Goal: Information Seeking & Learning: Learn about a topic

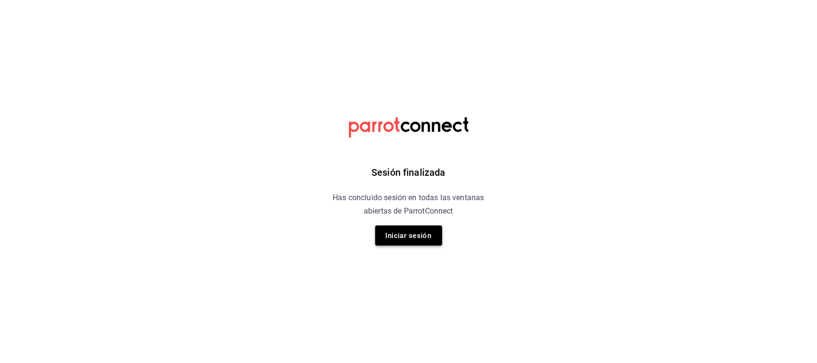
click at [420, 240] on button "Iniciar sesión" at bounding box center [408, 236] width 67 height 20
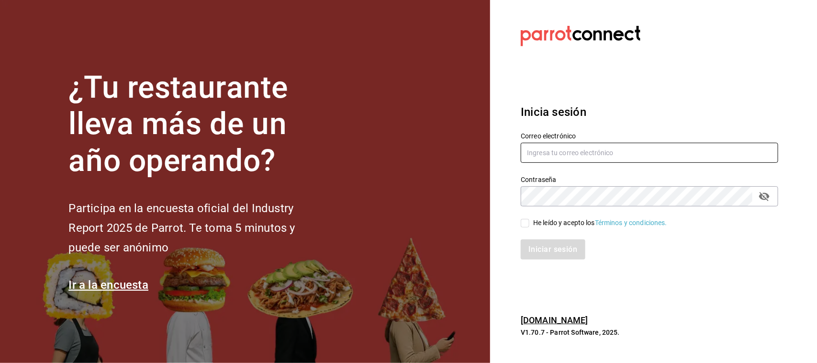
type input "marifer.navarro.vega@gmail.com"
click at [522, 221] on input "He leído y acepto los Términos y condiciones." at bounding box center [525, 223] width 9 height 9
checkbox input "true"
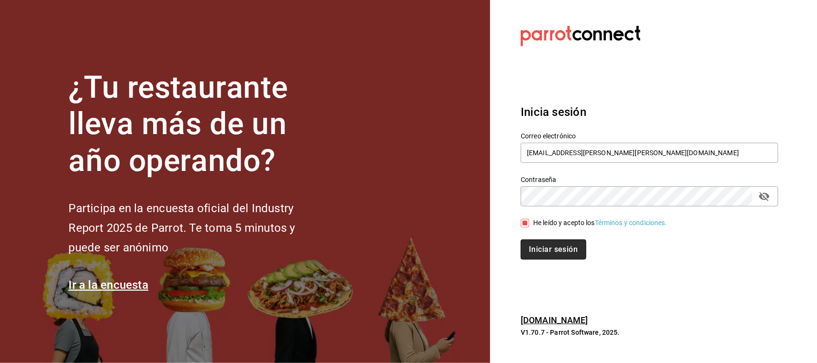
click at [537, 242] on button "Iniciar sesión" at bounding box center [553, 249] width 65 height 20
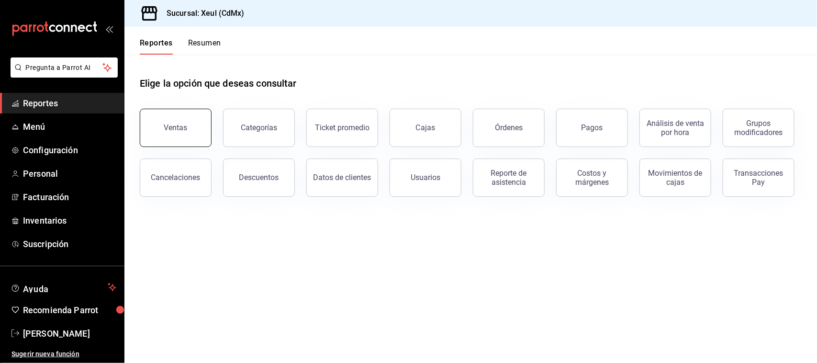
click at [211, 139] on div "Ventas Categorías Ticket promedio Cajas Órdenes Pagos Análisis de venta por hor…" at bounding box center [465, 147] width 674 height 100
click at [190, 131] on button "Ventas" at bounding box center [176, 128] width 72 height 38
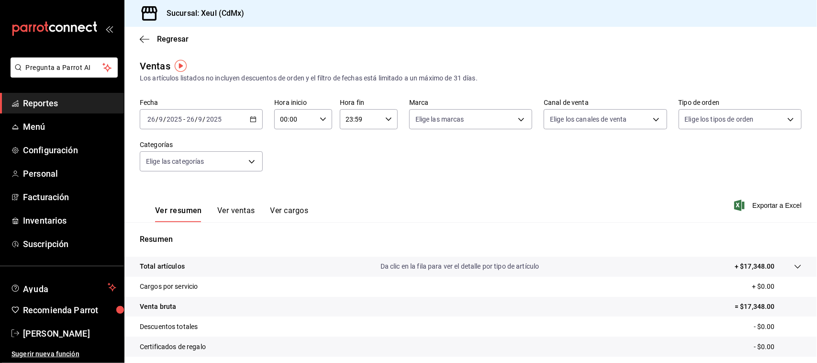
click at [250, 116] on icon "button" at bounding box center [253, 119] width 7 height 7
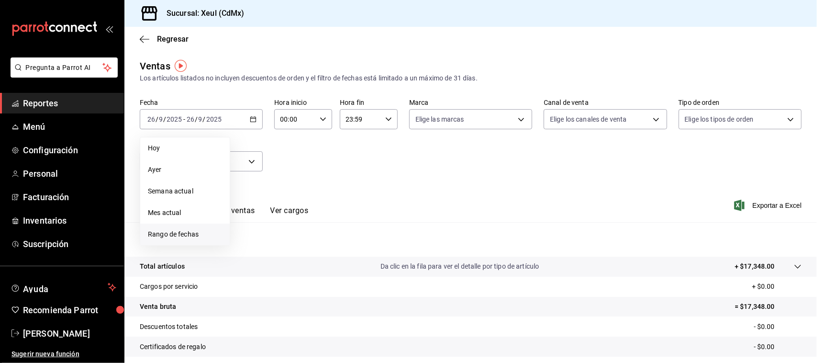
click at [197, 229] on span "Rango de fechas" at bounding box center [185, 234] width 74 height 10
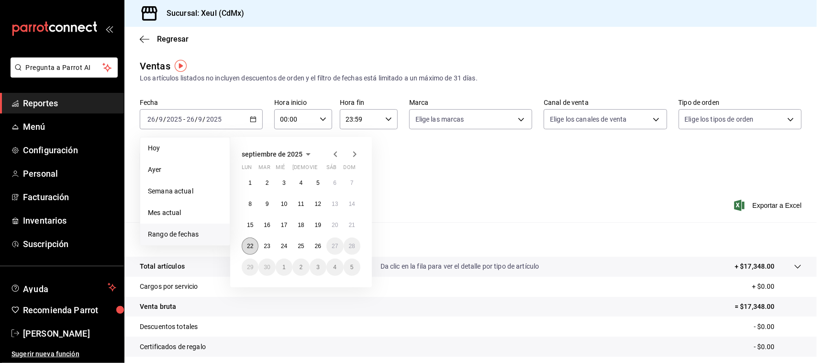
click at [250, 245] on abbr "22" at bounding box center [250, 246] width 6 height 7
click at [252, 228] on button "15" at bounding box center [250, 224] width 17 height 17
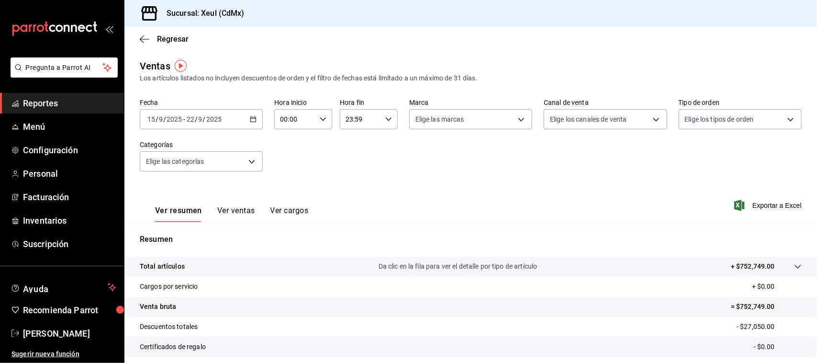
click at [250, 120] on icon "button" at bounding box center [253, 119] width 7 height 7
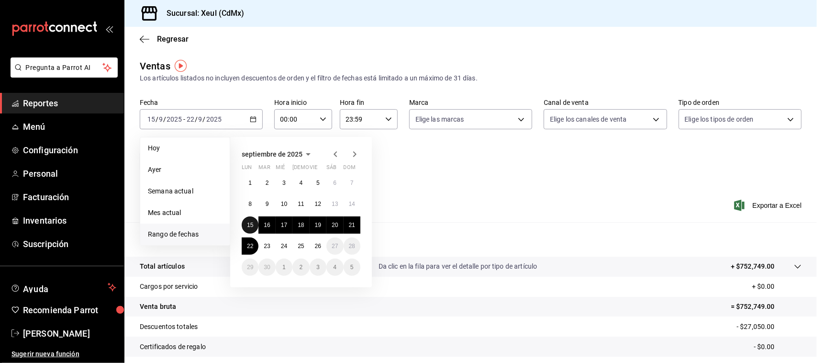
click at [254, 222] on button "15" at bounding box center [250, 224] width 17 height 17
click at [346, 221] on button "21" at bounding box center [352, 224] width 17 height 17
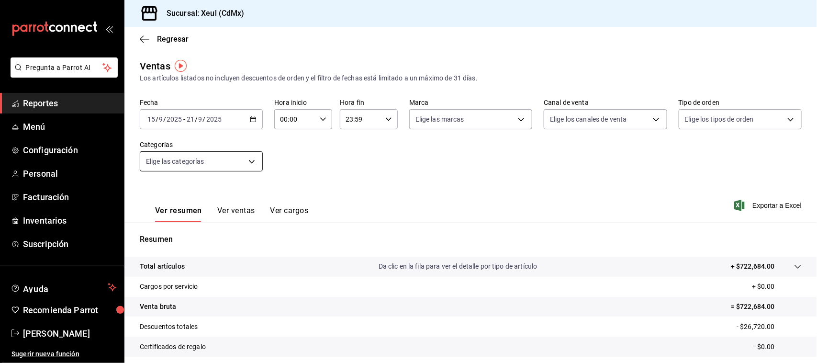
click at [245, 159] on body "Pregunta a Parrot AI Reportes Menú Configuración Personal Facturación Inventari…" at bounding box center [408, 181] width 817 height 363
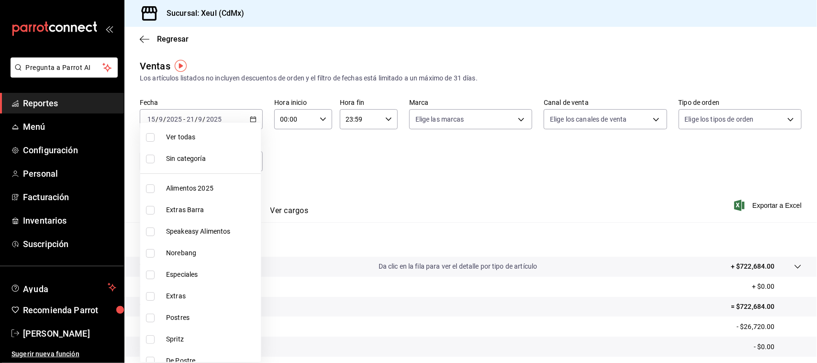
scroll to position [698, 0]
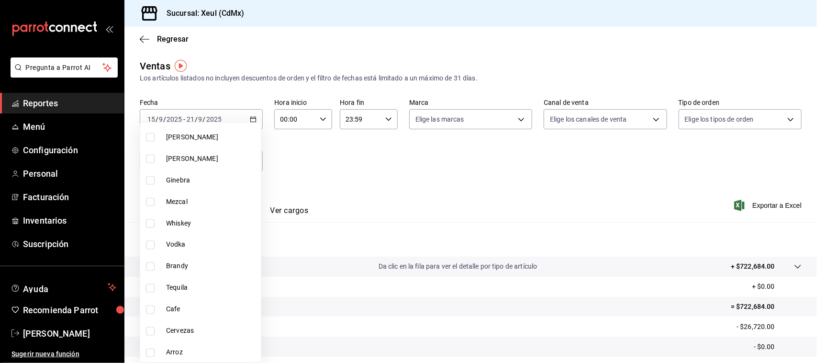
click at [146, 266] on input "checkbox" at bounding box center [150, 266] width 9 height 9
checkbox input "true"
type input "90ae4836-7f78-4df0-8c38-62498ec1edce"
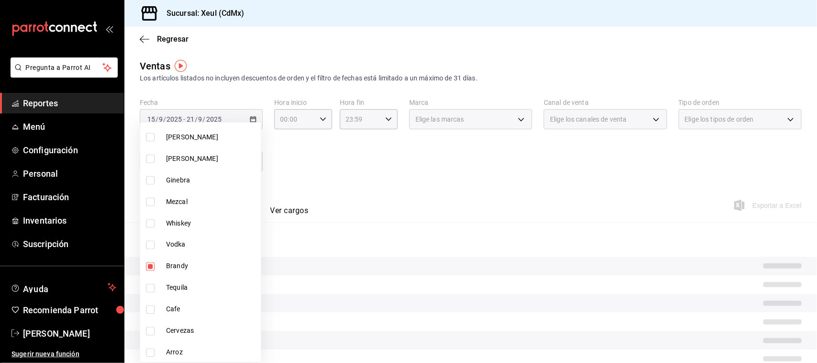
click at [155, 176] on label at bounding box center [152, 180] width 12 height 9
click at [155, 176] on input "checkbox" at bounding box center [150, 180] width 9 height 9
checkbox input "false"
type input "90ae4836-7f78-4df0-8c38-62498ec1edce"
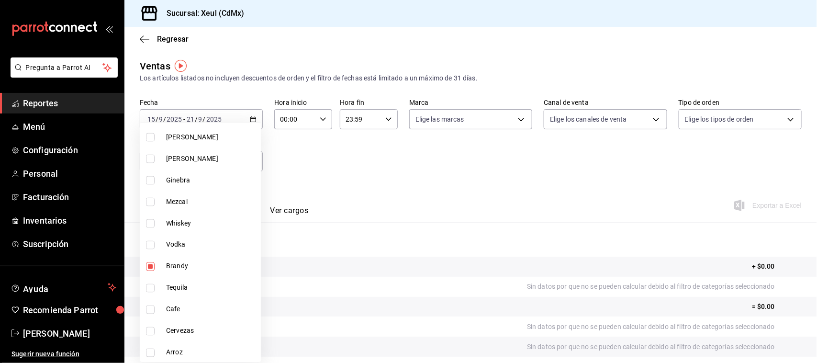
click at [154, 180] on input "checkbox" at bounding box center [150, 180] width 9 height 9
checkbox input "true"
type input "90ae4836-7f78-4df0-8c38-62498ec1edce,998a957f-276b-4426-ad8c-b2639bbbd833"
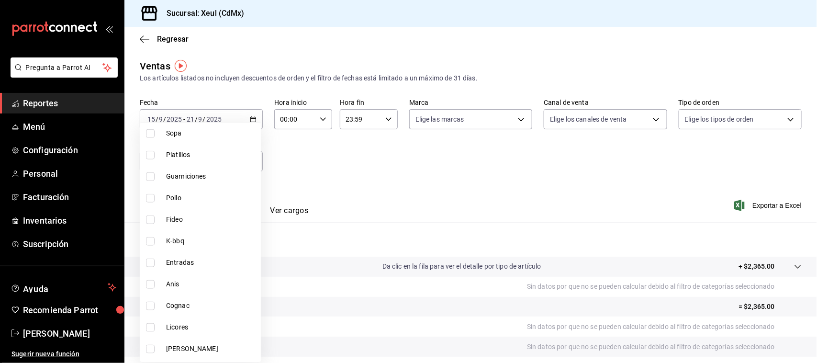
scroll to position [451, 0]
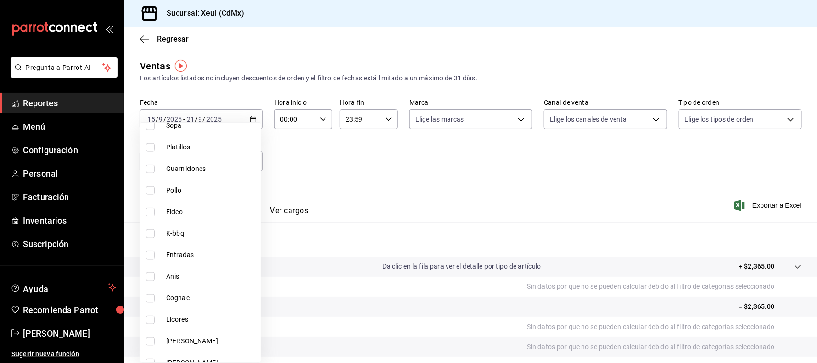
click at [157, 280] on label at bounding box center [152, 276] width 12 height 9
click at [155, 280] on input "checkbox" at bounding box center [150, 276] width 9 height 9
checkbox input "false"
click at [155, 281] on li "Anis" at bounding box center [200, 277] width 121 height 22
type input "90ae4836-7f78-4df0-8c38-62498ec1edce,998a957f-276b-4426-ad8c-b2639bbbd833,89693…"
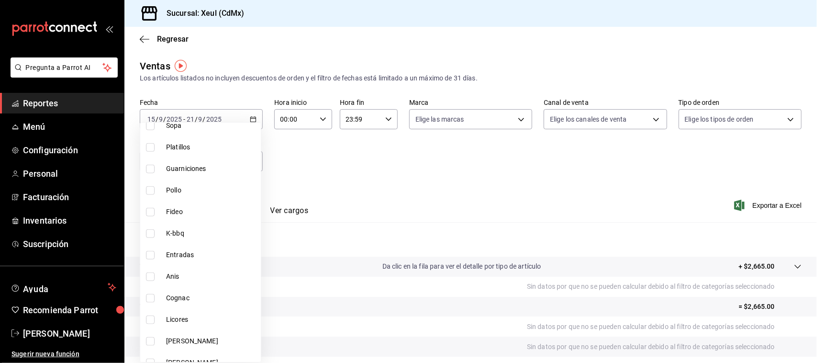
checkbox input "true"
click at [151, 294] on input "checkbox" at bounding box center [150, 298] width 9 height 9
checkbox input "true"
type input "90ae4836-7f78-4df0-8c38-62498ec1edce,998a957f-276b-4426-ad8c-b2639bbbd833,89693…"
click at [515, 182] on div at bounding box center [408, 181] width 817 height 363
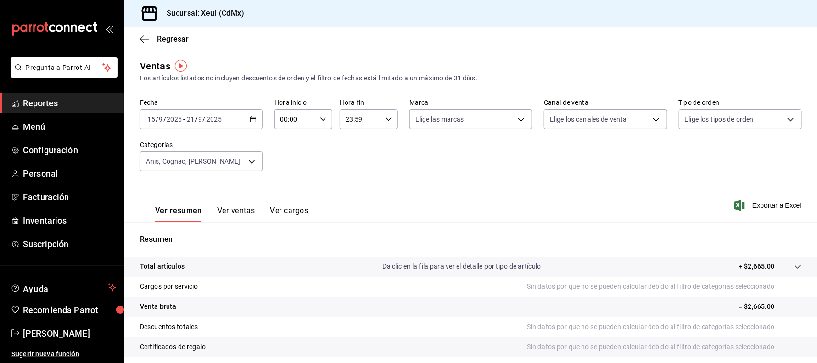
click at [247, 211] on button "Ver ventas" at bounding box center [236, 214] width 38 height 16
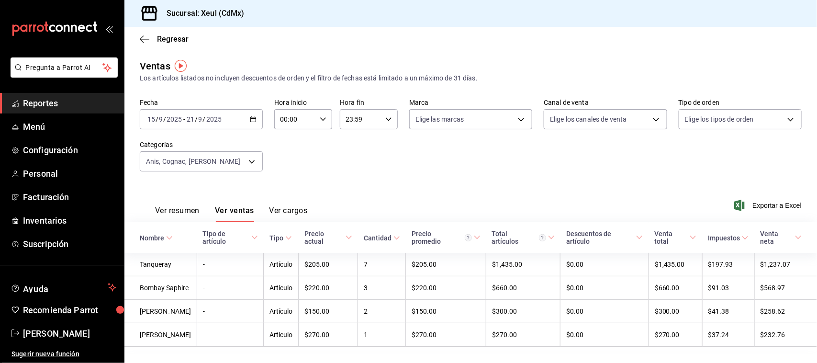
scroll to position [30, 0]
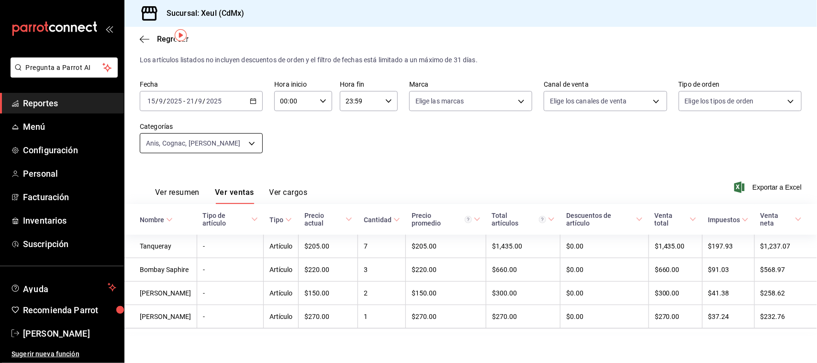
click at [247, 140] on body "Pregunta a Parrot AI Reportes Menú Configuración Personal Facturación Inventari…" at bounding box center [408, 181] width 817 height 363
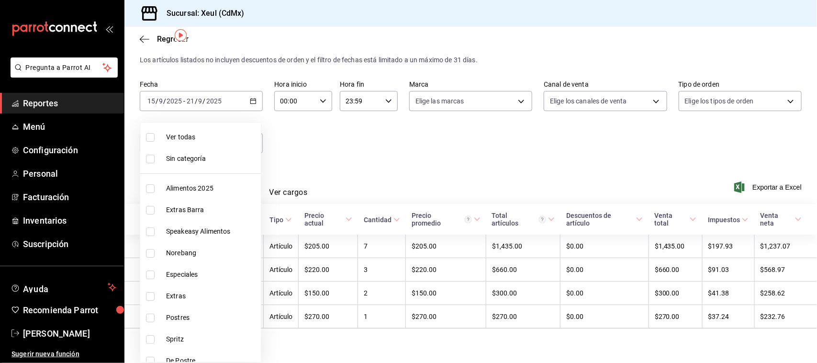
click at [155, 140] on label at bounding box center [152, 137] width 12 height 9
click at [155, 140] on input "checkbox" at bounding box center [150, 137] width 9 height 9
checkbox input "false"
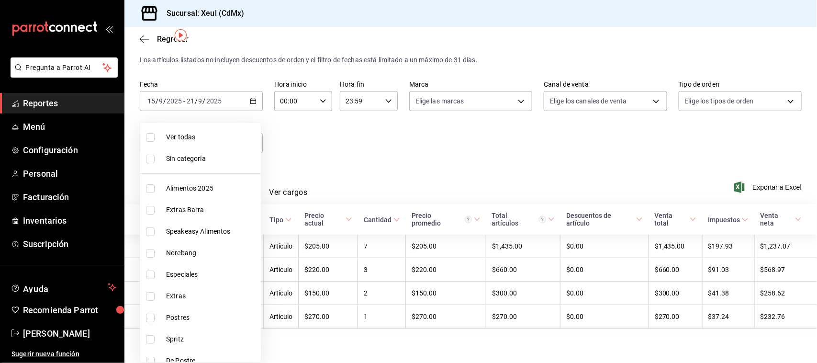
checkbox input "false"
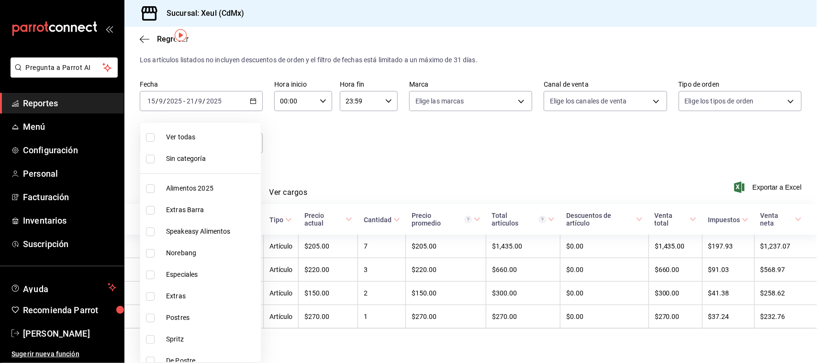
checkbox input "false"
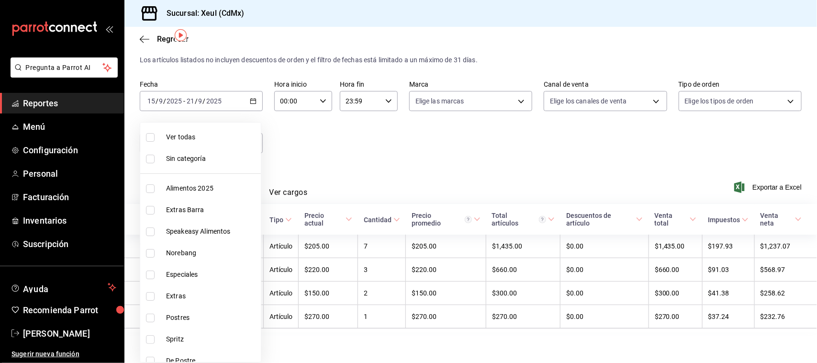
checkbox input "false"
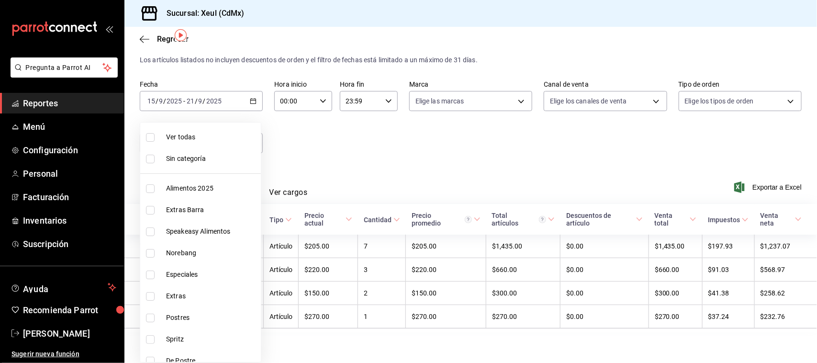
checkbox input "false"
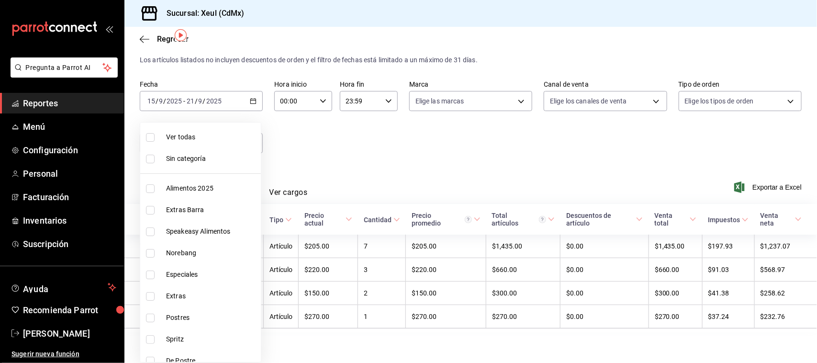
checkbox input "false"
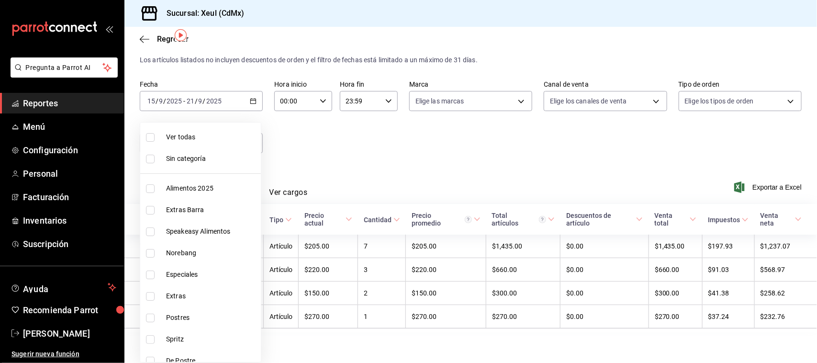
checkbox input "false"
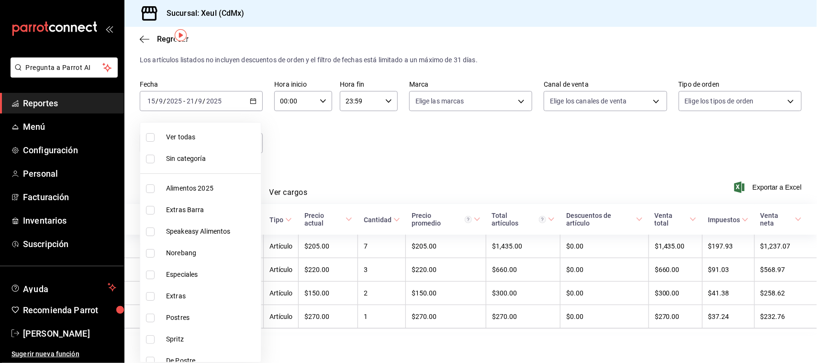
checkbox input "false"
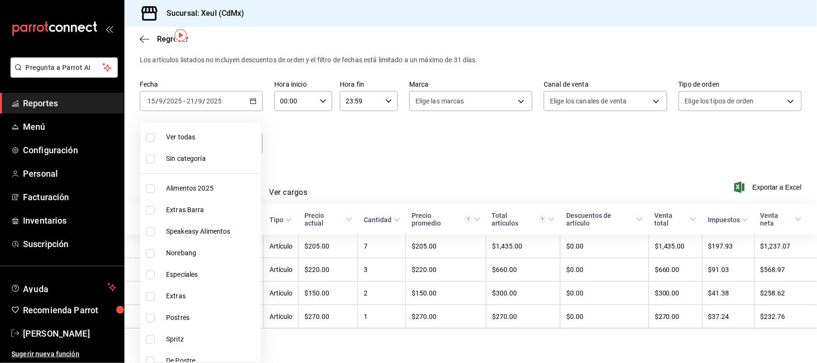
checkbox input "false"
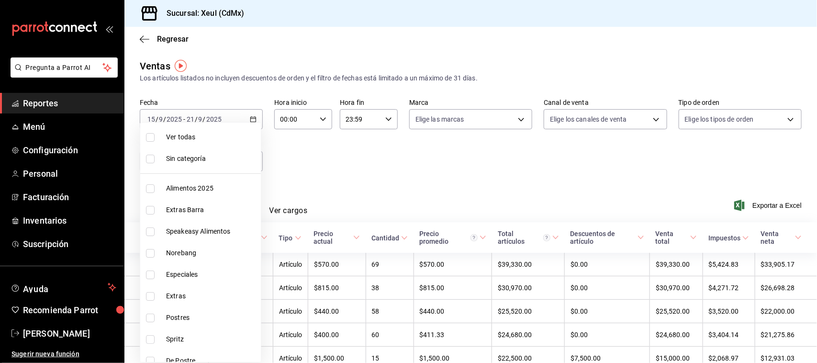
click at [149, 140] on input "checkbox" at bounding box center [150, 137] width 9 height 9
checkbox input "true"
type input "9ffb4ff0-a760-4229-a6f3-88949d182805,af0c7c9f-f8a8-44bd-a5b8-c8fa444149a7,c51de…"
checkbox input "true"
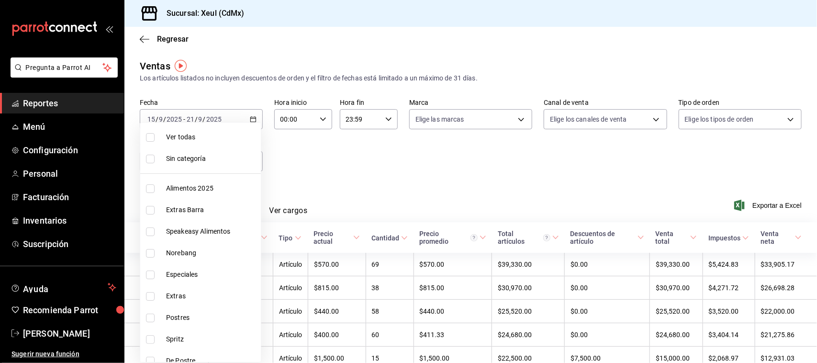
checkbox input "true"
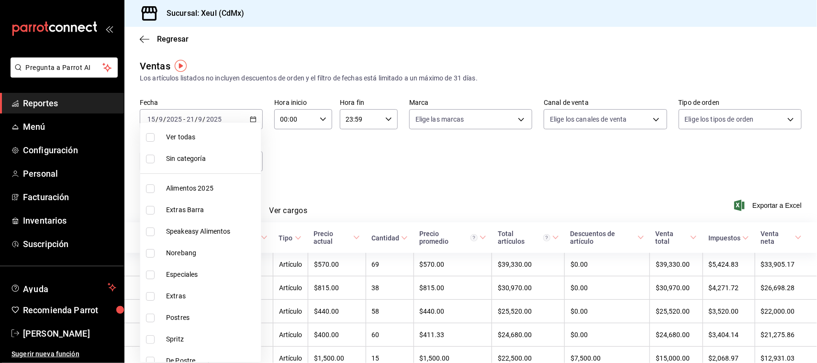
checkbox input "true"
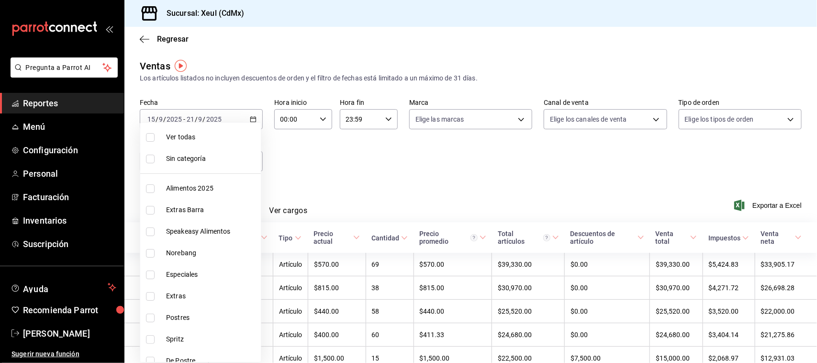
checkbox input "true"
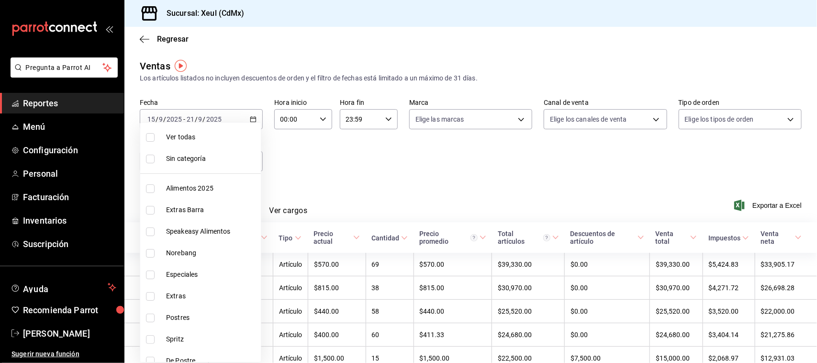
checkbox input "true"
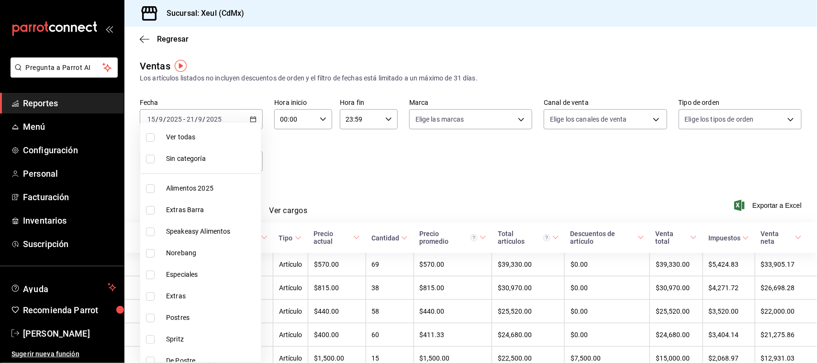
checkbox input "true"
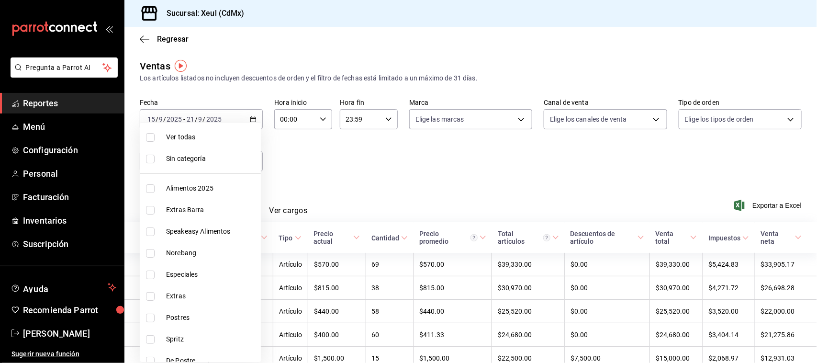
checkbox input "true"
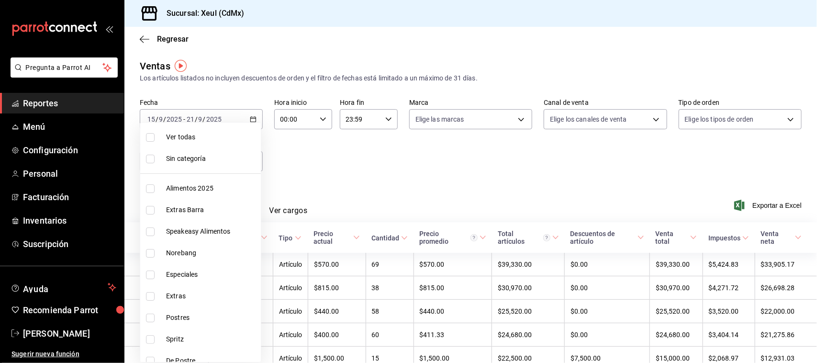
checkbox input "true"
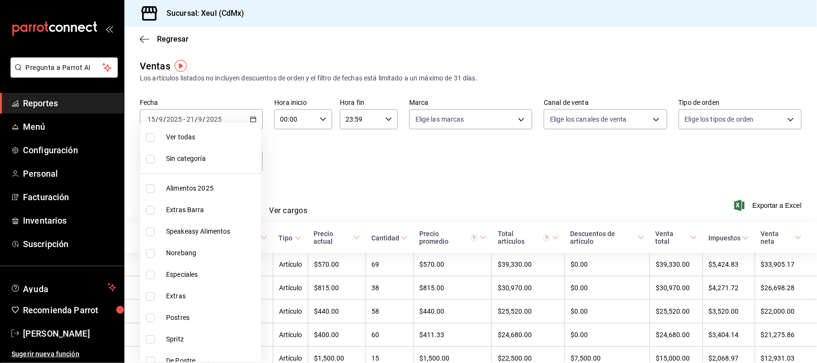
checkbox input "true"
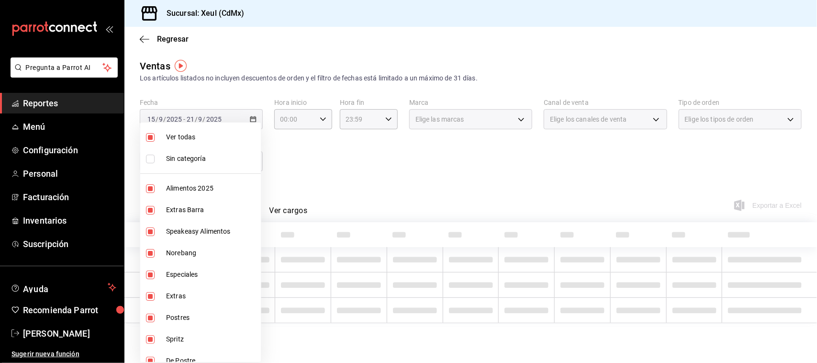
click at [149, 140] on input "checkbox" at bounding box center [150, 137] width 9 height 9
checkbox input "false"
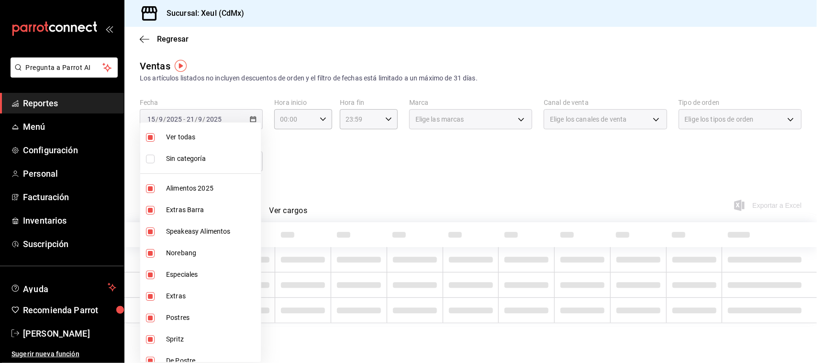
checkbox input "false"
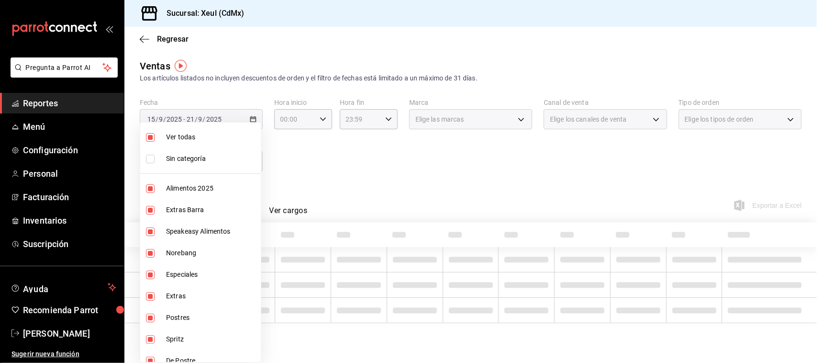
checkbox input "false"
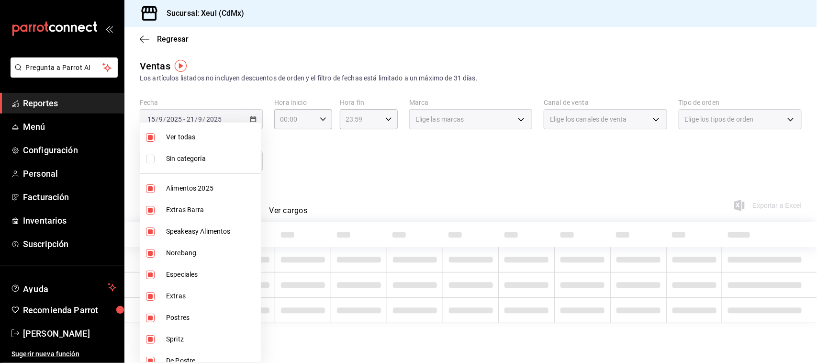
checkbox input "false"
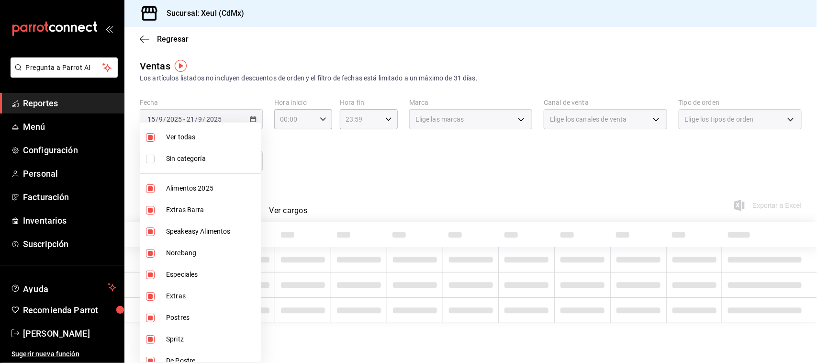
checkbox input "false"
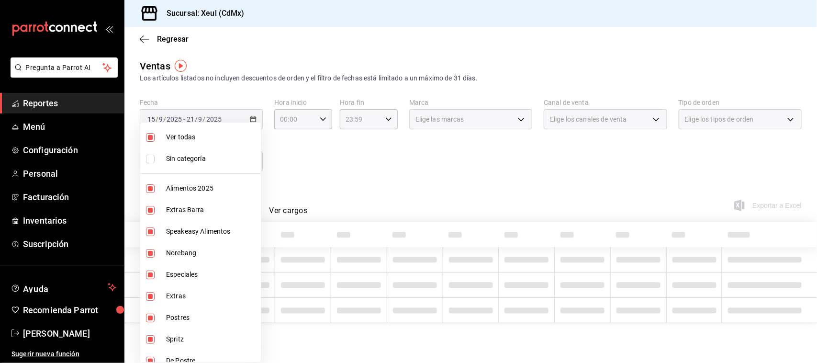
checkbox input "false"
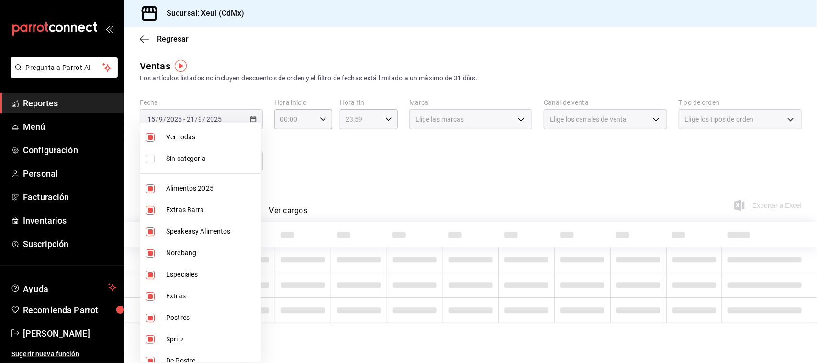
checkbox input "false"
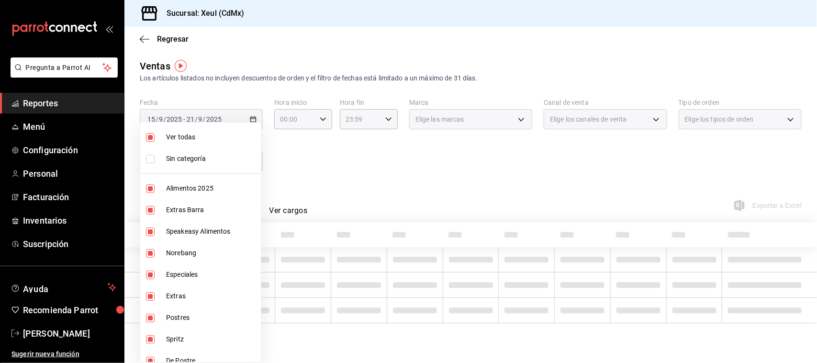
checkbox input "false"
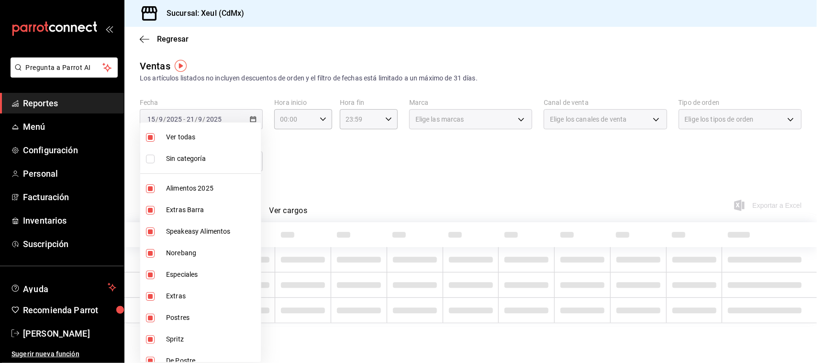
checkbox input "false"
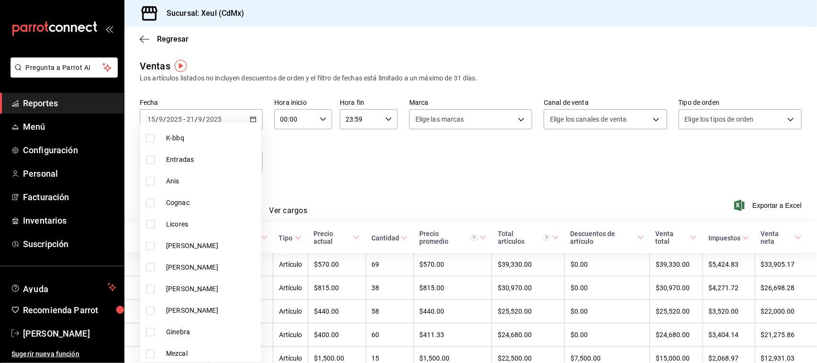
scroll to position [551, 0]
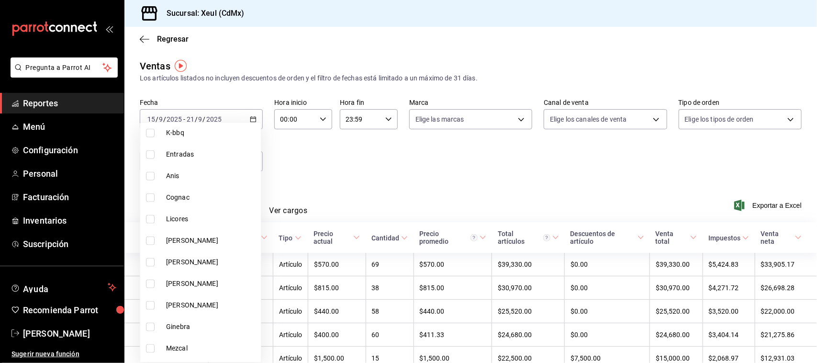
click at [156, 223] on li "Licores" at bounding box center [200, 219] width 121 height 22
type input "c8e9cb6d-69fc-4d4f-a0ee-9eac1018ebc9"
checkbox input "true"
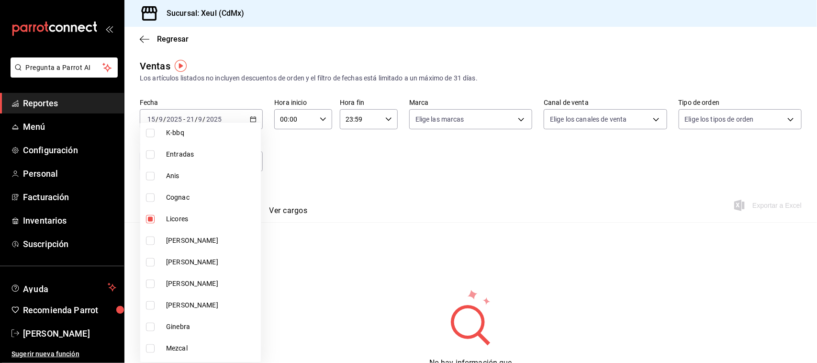
click at [374, 199] on div at bounding box center [408, 181] width 817 height 363
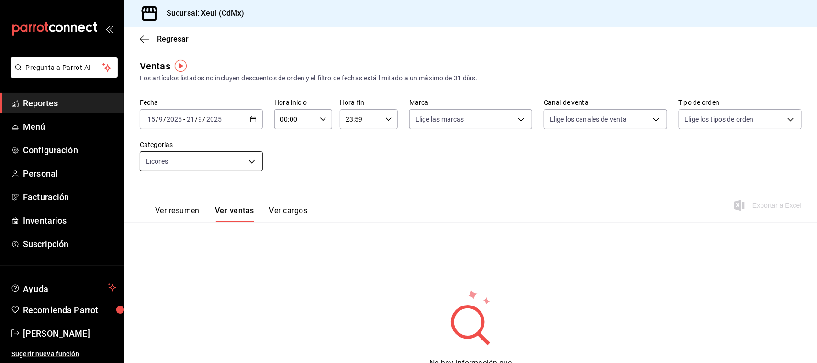
click at [253, 169] on body "Pregunta a Parrot AI Reportes Menú Configuración Personal Facturación Inventari…" at bounding box center [408, 181] width 817 height 363
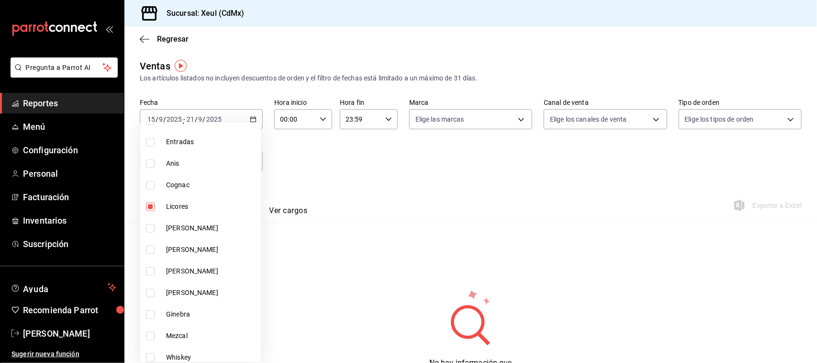
scroll to position [559, 0]
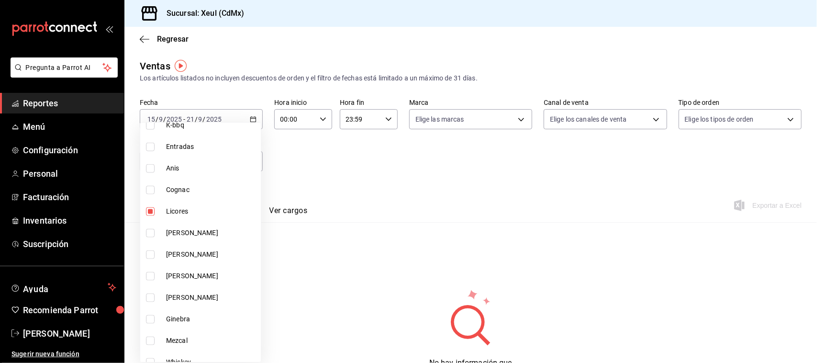
click at [148, 211] on input "checkbox" at bounding box center [150, 211] width 9 height 9
checkbox input "false"
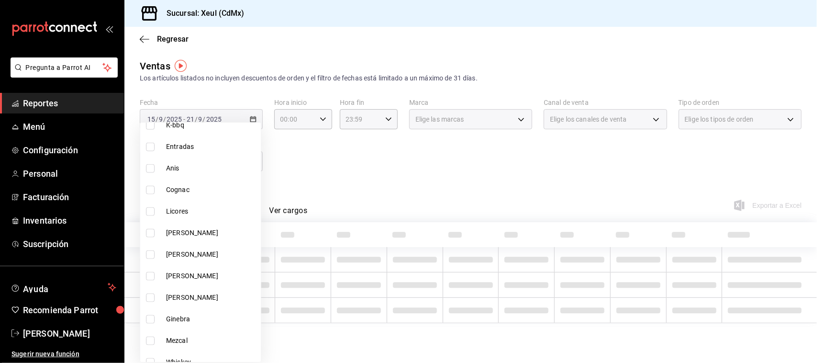
click at [154, 278] on input "checkbox" at bounding box center [150, 276] width 9 height 9
checkbox input "true"
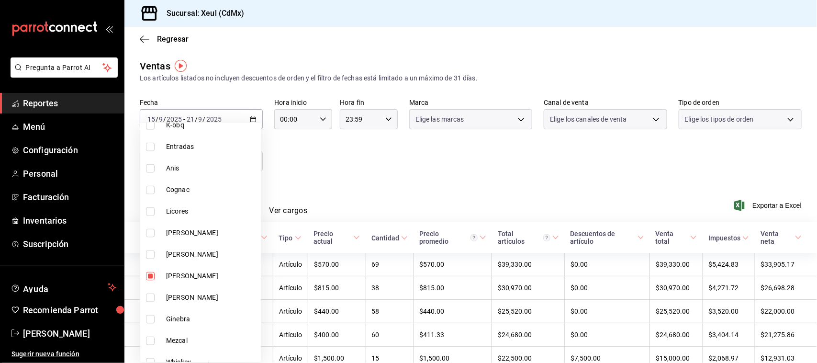
type input "cd4e22ba-e0a0-42dc-b373-5302f97a5dd9"
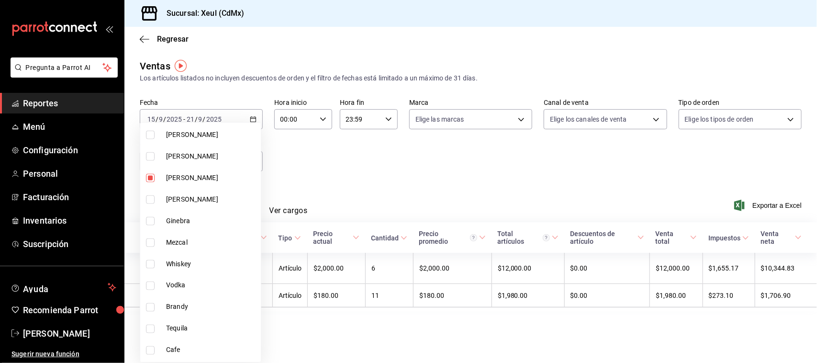
scroll to position [682, 0]
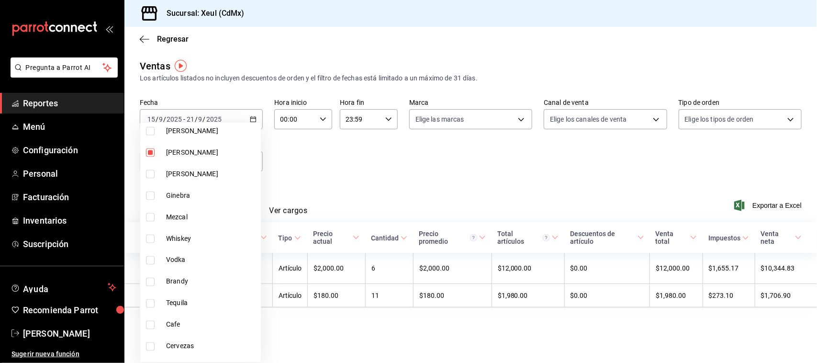
click at [156, 215] on label at bounding box center [152, 217] width 12 height 9
click at [155, 215] on input "checkbox" at bounding box center [150, 217] width 9 height 9
checkbox input "false"
type input "cd4e22ba-e0a0-42dc-b373-5302f97a5dd9"
click at [147, 215] on input "checkbox" at bounding box center [150, 217] width 9 height 9
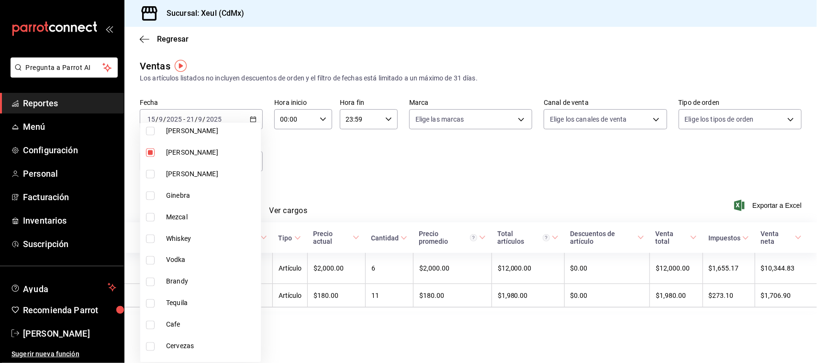
checkbox input "true"
type input "cd4e22ba-e0a0-42dc-b373-5302f97a5dd9,16abe356-0241-4fe1-9bb7-86dc4b323c5c"
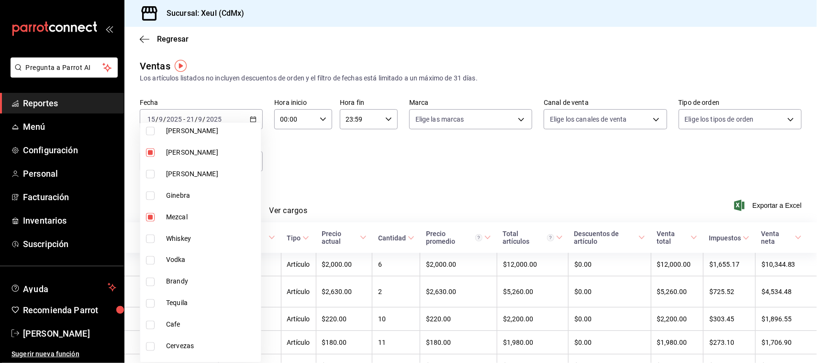
click at [355, 211] on div at bounding box center [408, 181] width 817 height 363
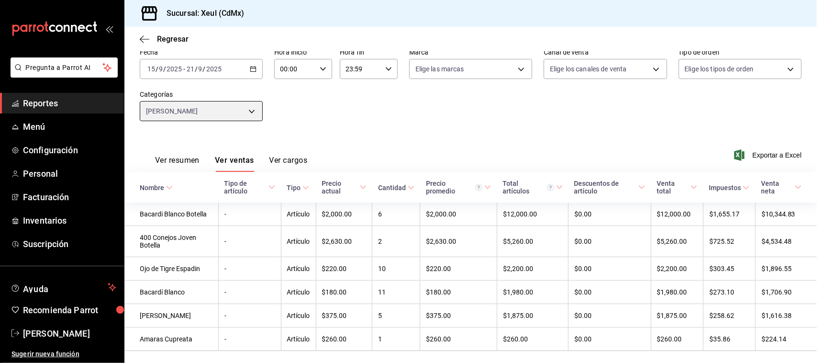
scroll to position [79, 0]
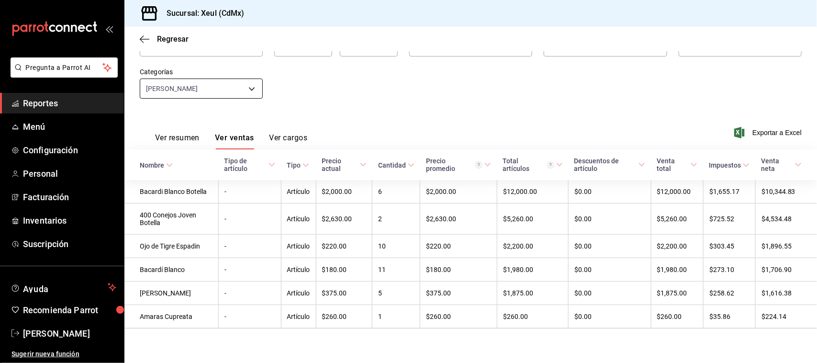
click at [236, 84] on body "Pregunta a Parrot AI Reportes Menú Configuración Personal Facturación Inventari…" at bounding box center [408, 181] width 817 height 363
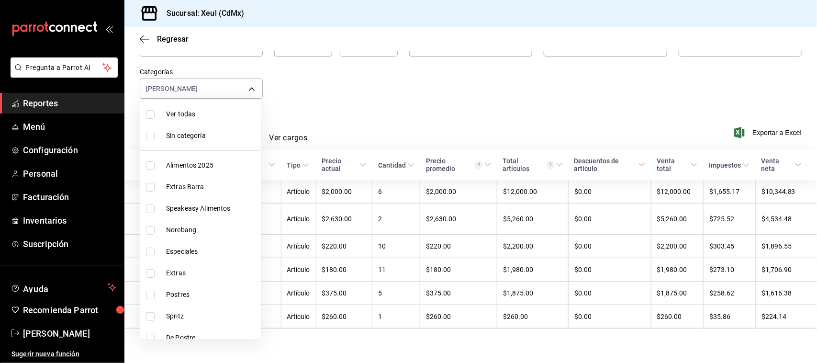
scroll to position [698, 0]
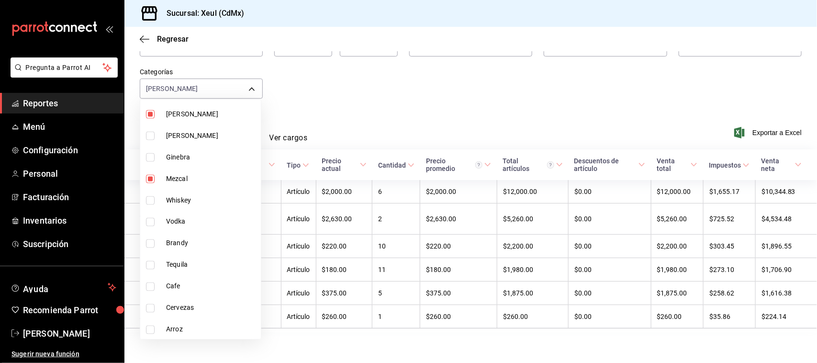
click at [151, 178] on input "checkbox" at bounding box center [150, 179] width 9 height 9
checkbox input "false"
type input "cd4e22ba-e0a0-42dc-b373-5302f97a5dd9"
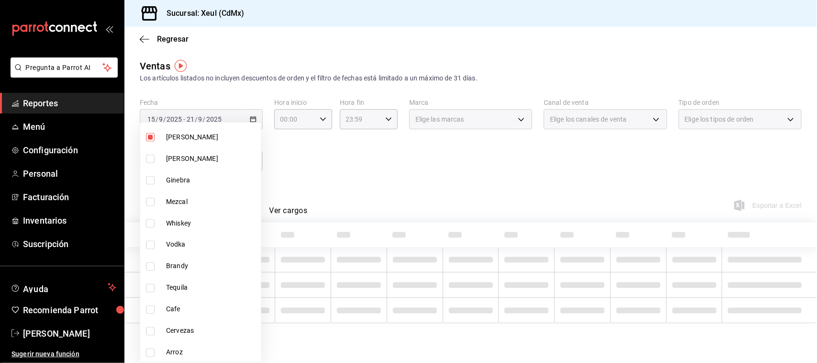
click at [151, 113] on div at bounding box center [408, 181] width 817 height 363
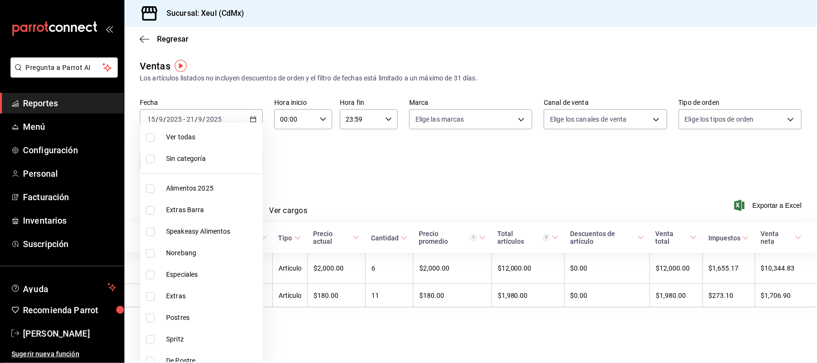
click at [223, 171] on body "Pregunta a Parrot AI Reportes Menú Configuración Personal Facturación Inventari…" at bounding box center [408, 181] width 817 height 363
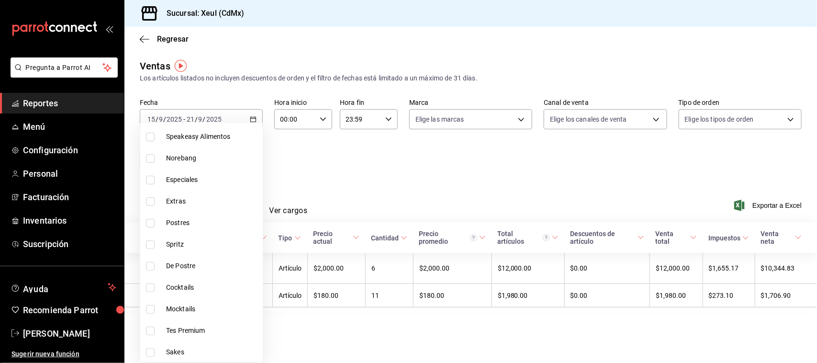
scroll to position [698, 0]
click at [152, 130] on li "[PERSON_NAME]" at bounding box center [201, 137] width 123 height 22
checkbox input "false"
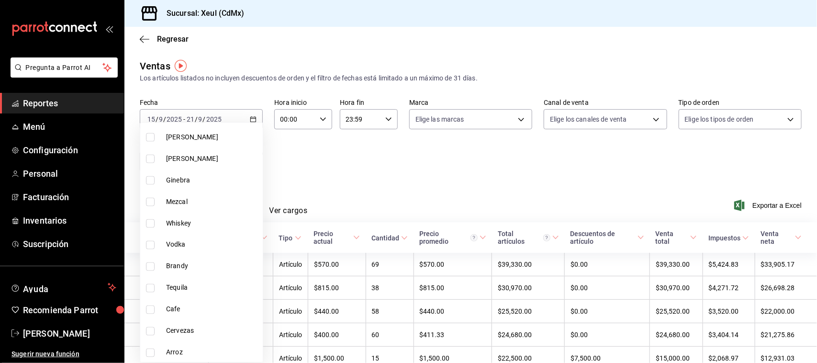
click at [154, 286] on input "checkbox" at bounding box center [150, 288] width 9 height 9
checkbox input "true"
type input "faa449a1-90df-4ad4-91e2-1f9ab8945d9d"
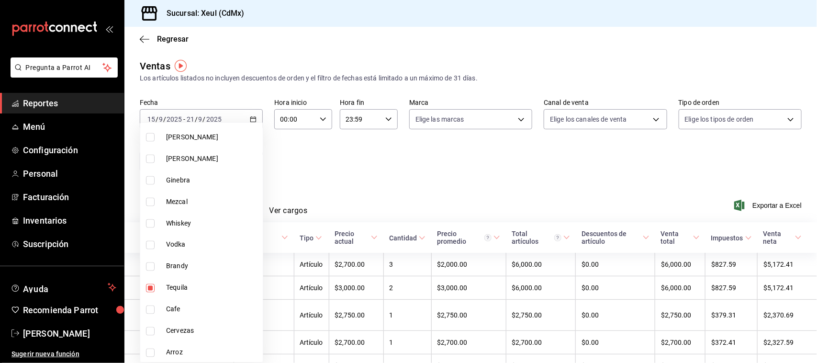
click at [523, 158] on div at bounding box center [408, 181] width 817 height 363
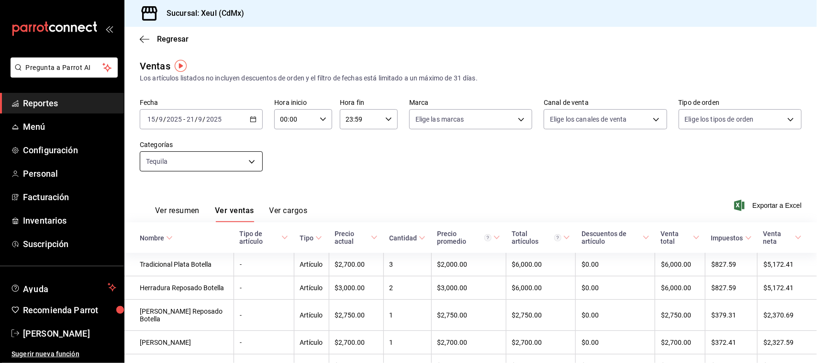
click at [209, 156] on body "Pregunta a Parrot AI Reportes Menú Configuración Personal Facturación Inventari…" at bounding box center [408, 181] width 817 height 363
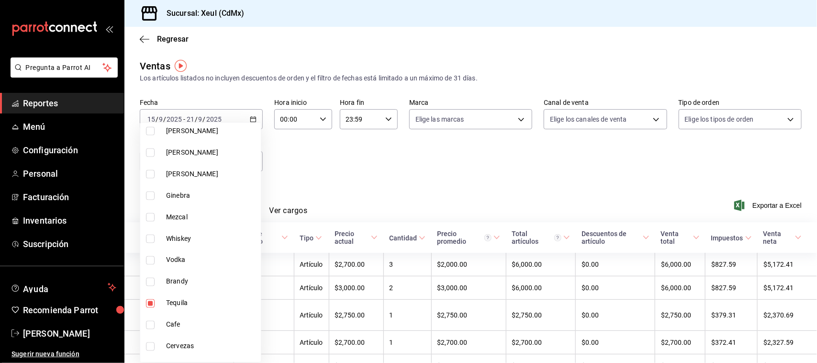
scroll to position [698, 0]
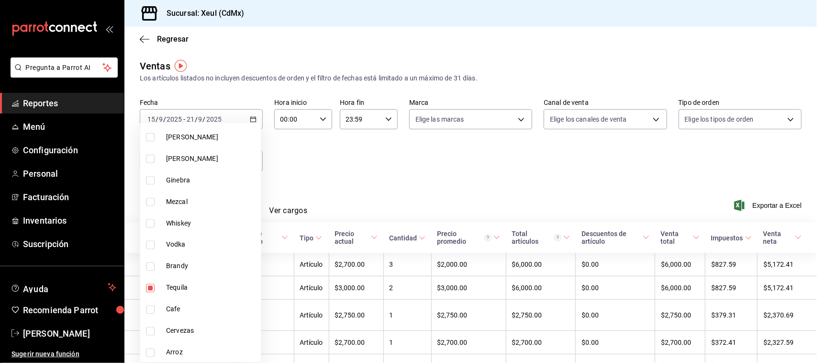
click at [145, 283] on li "Tequila" at bounding box center [200, 288] width 121 height 22
checkbox input "false"
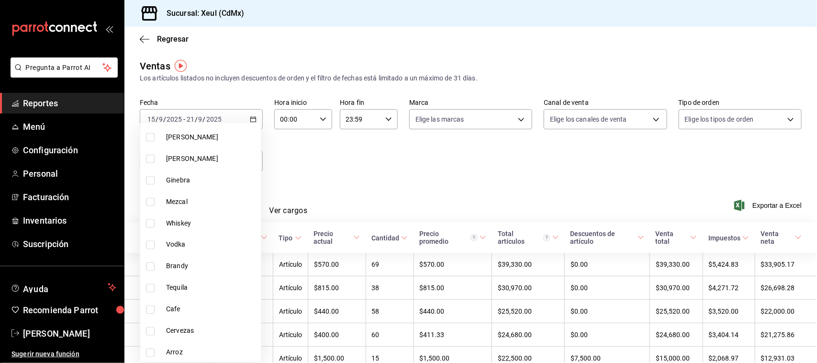
click at [155, 216] on li "Whiskey" at bounding box center [200, 224] width 121 height 22
type input "6b3619ac-dd7f-44db-bbe6-d2c108f2d18f"
checkbox input "true"
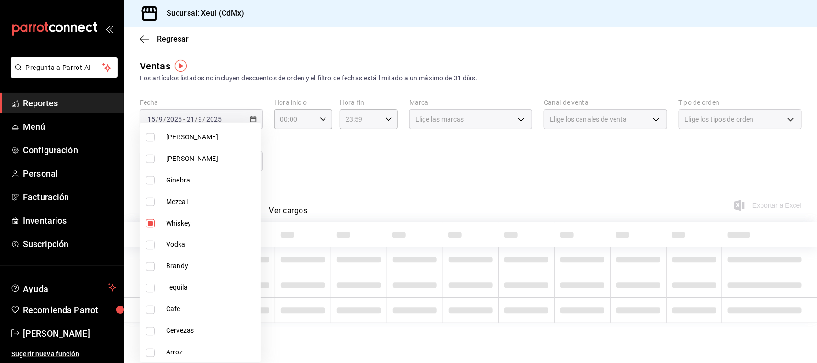
click at [456, 158] on div at bounding box center [408, 181] width 817 height 363
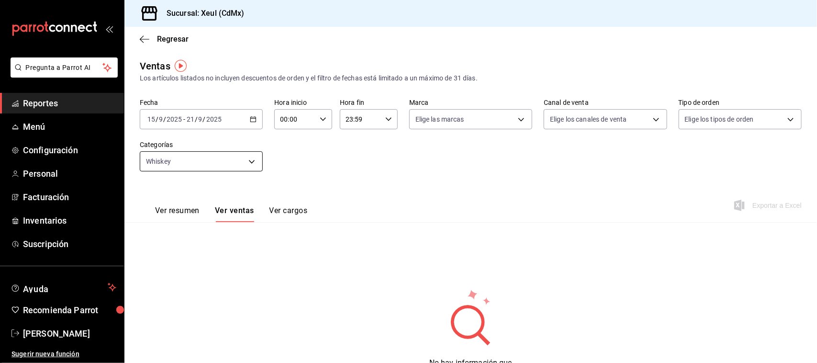
click at [244, 163] on body "Pregunta a Parrot AI Reportes Menú Configuración Personal Facturación Inventari…" at bounding box center [408, 181] width 817 height 363
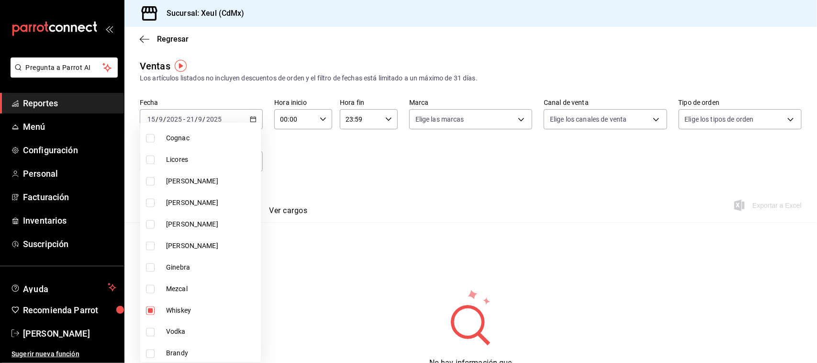
scroll to position [698, 0]
click at [154, 224] on input "checkbox" at bounding box center [150, 223] width 9 height 9
checkbox input "false"
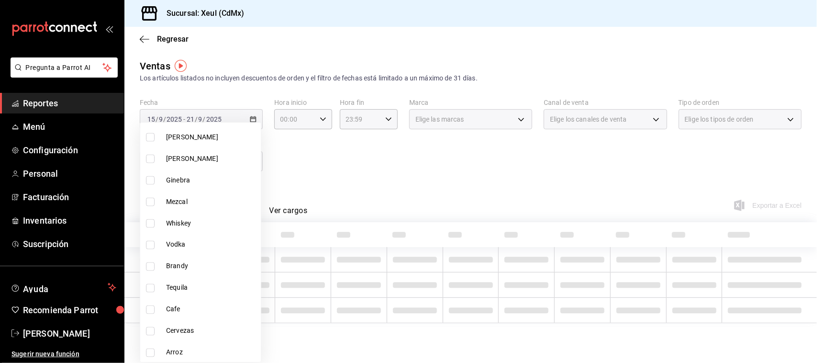
click at [154, 241] on input "checkbox" at bounding box center [150, 245] width 9 height 9
checkbox input "true"
type input "b53cab73-7b71-4ff2-b798-f92eb4ba3cfa"
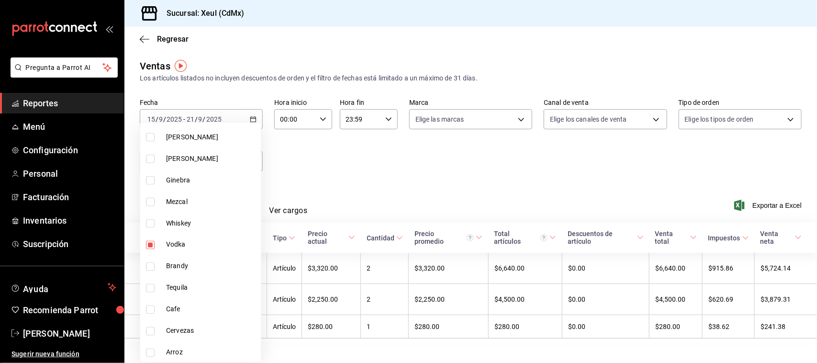
click at [401, 182] on div at bounding box center [408, 181] width 817 height 363
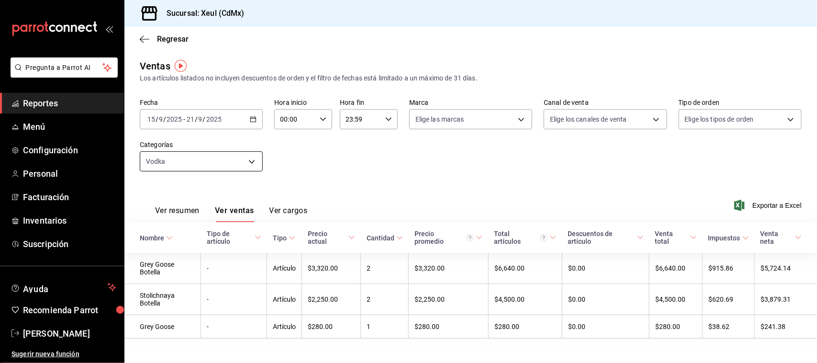
click at [230, 169] on body "Pregunta a Parrot AI Reportes Menú Configuración Personal Facturación Inventari…" at bounding box center [408, 181] width 817 height 363
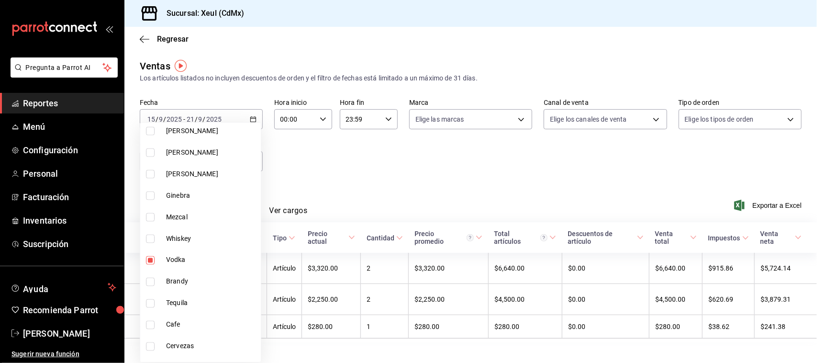
scroll to position [698, 0]
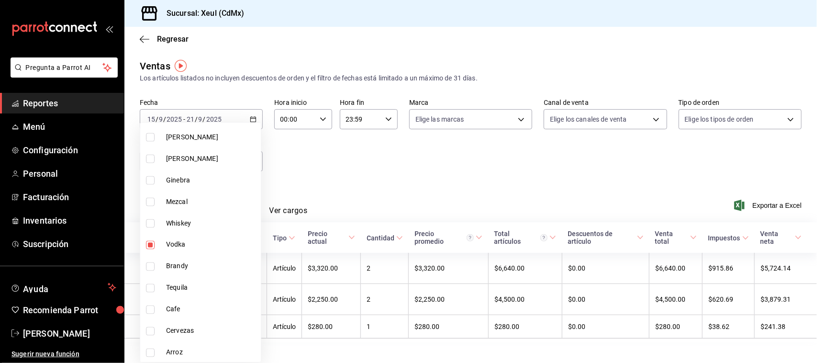
click at [152, 247] on input "checkbox" at bounding box center [150, 245] width 9 height 9
checkbox input "false"
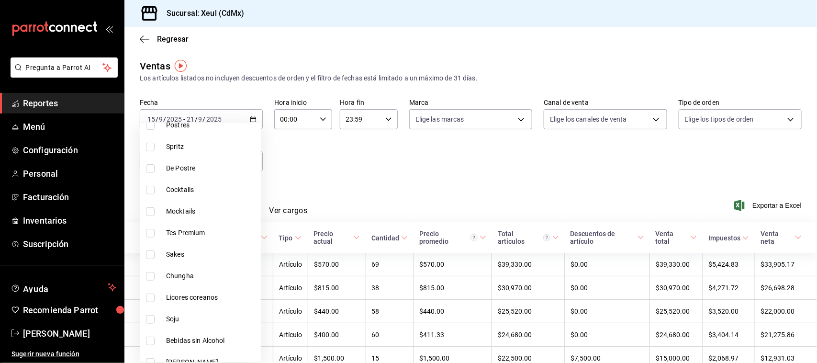
scroll to position [226, 0]
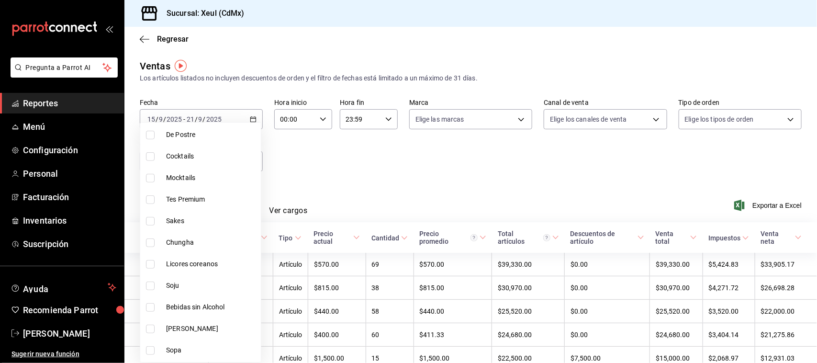
click at [152, 291] on li "Soju" at bounding box center [200, 286] width 121 height 22
type input "7ea4cd71-6f07-434f-a4db-83fd32d8443c"
checkbox input "true"
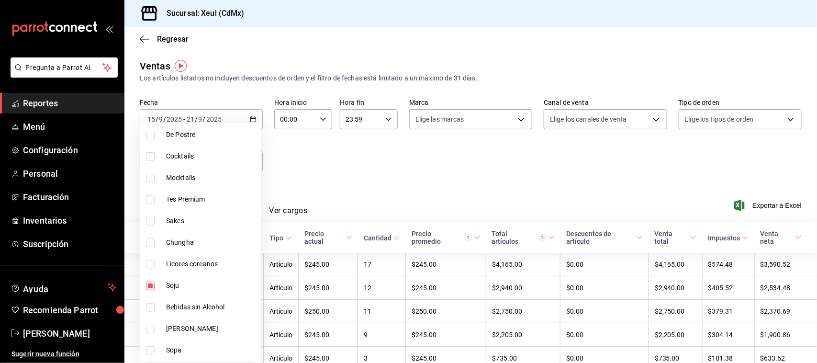
click at [151, 263] on input "checkbox" at bounding box center [150, 264] width 9 height 9
checkbox input "true"
type input "7ea4cd71-6f07-434f-a4db-83fd32d8443c,f4411e58-42ae-4b79-ba62-b1bfc499b6c8"
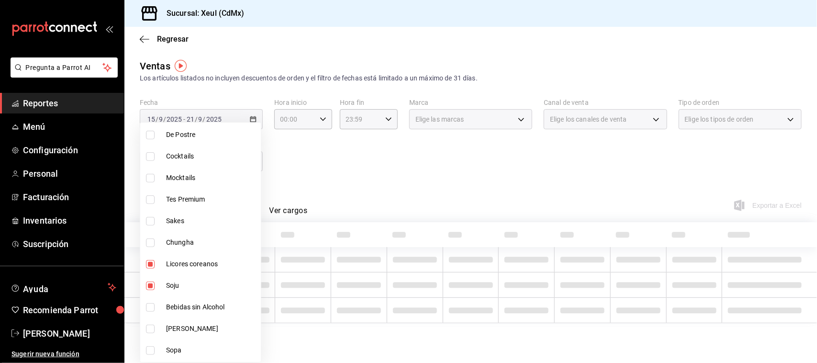
click at [151, 244] on input "checkbox" at bounding box center [150, 242] width 9 height 9
checkbox input "true"
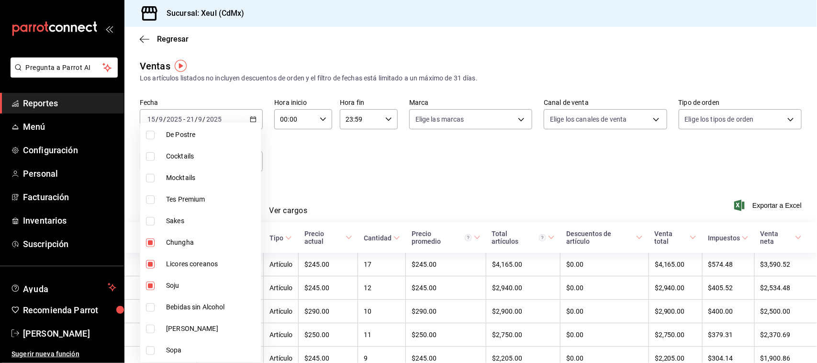
type input "7ea4cd71-6f07-434f-a4db-83fd32d8443c,f4411e58-42ae-4b79-ba62-b1bfc499b6c8,9867f…"
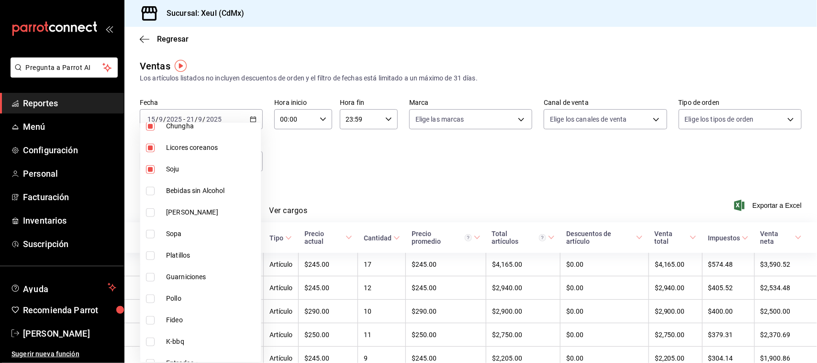
scroll to position [350, 0]
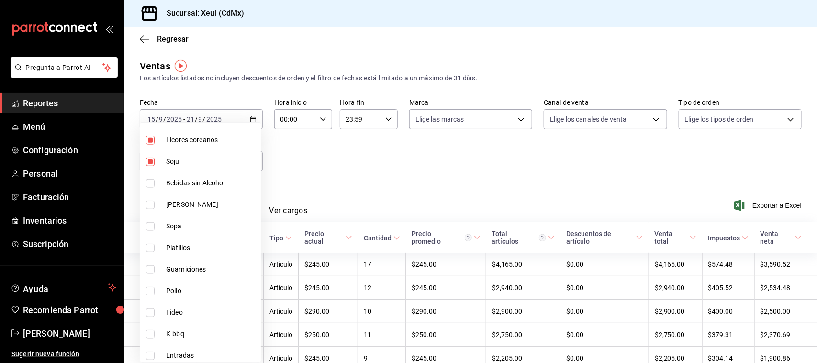
click at [508, 187] on div at bounding box center [408, 181] width 817 height 363
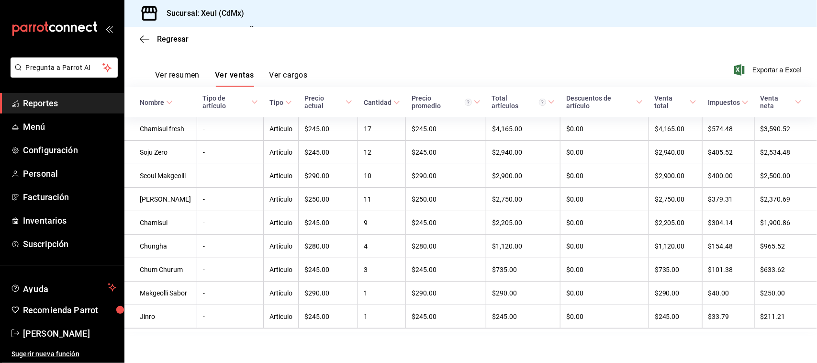
scroll to position [0, 0]
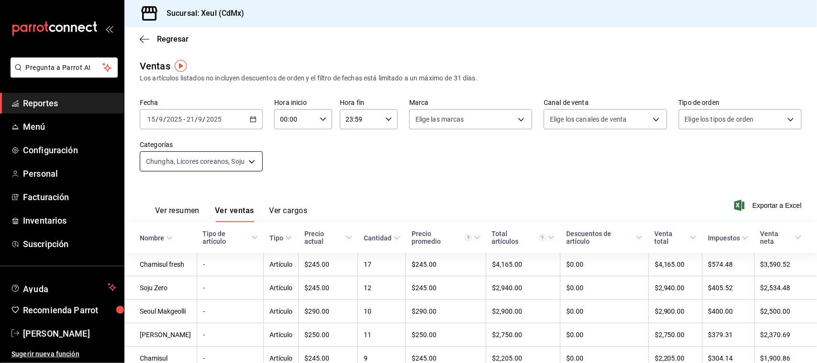
click at [243, 163] on body "Pregunta a Parrot AI Reportes Menú Configuración Personal Facturación Inventari…" at bounding box center [408, 181] width 817 height 363
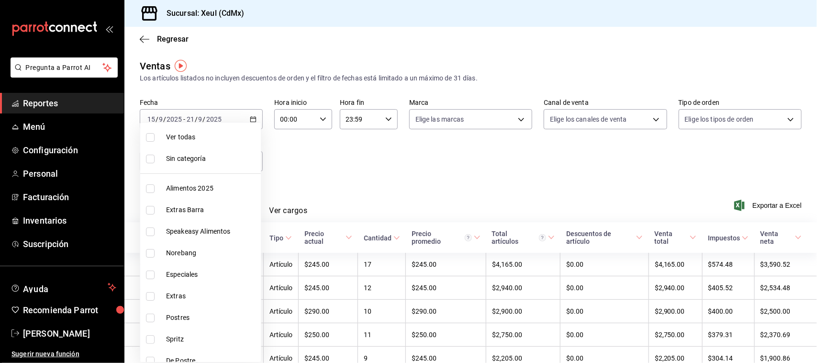
click at [155, 139] on label at bounding box center [152, 137] width 12 height 9
click at [155, 139] on input "checkbox" at bounding box center [150, 137] width 9 height 9
checkbox input "false"
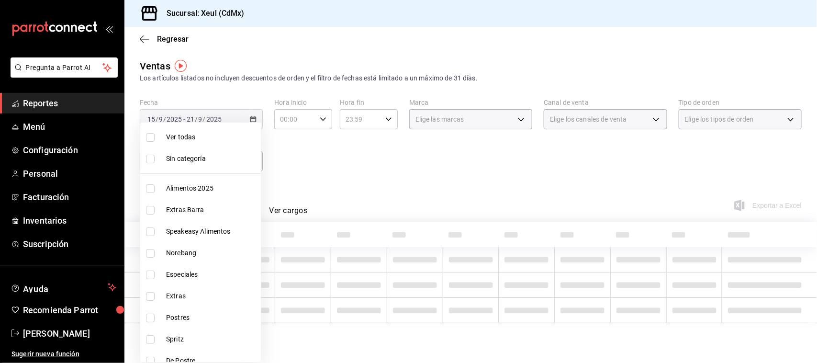
checkbox input "false"
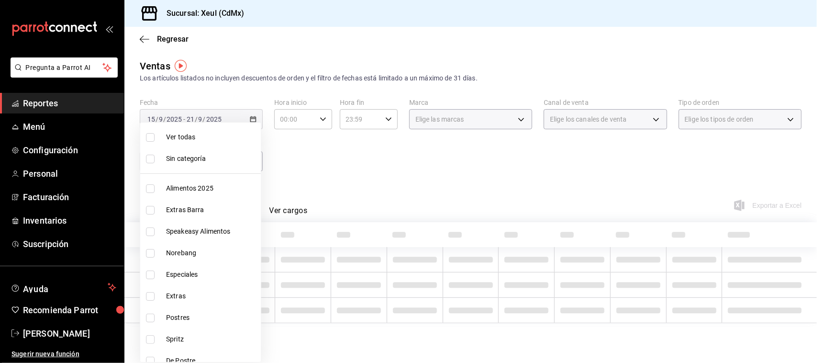
checkbox input "false"
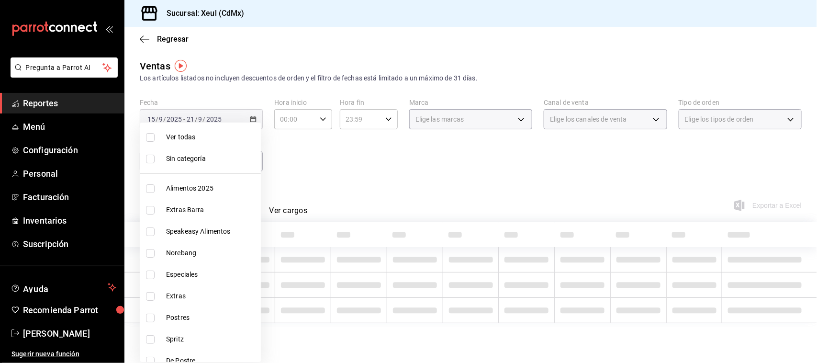
checkbox input "false"
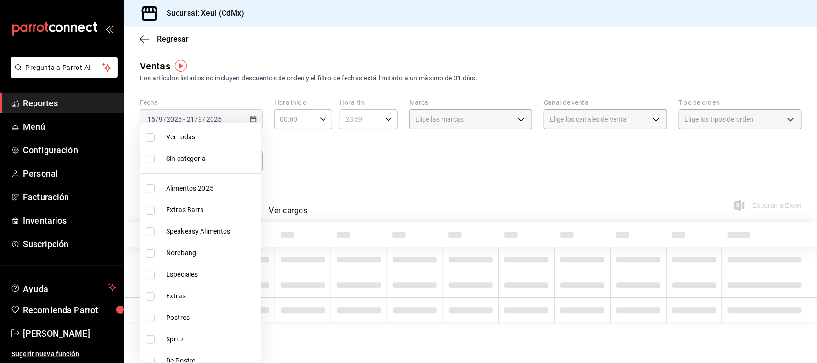
checkbox input "false"
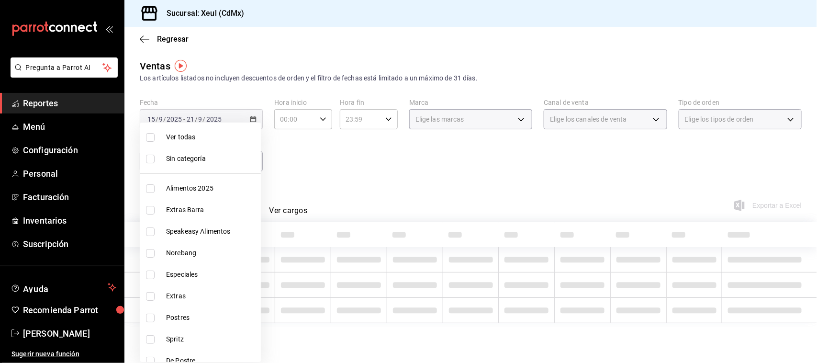
checkbox input "false"
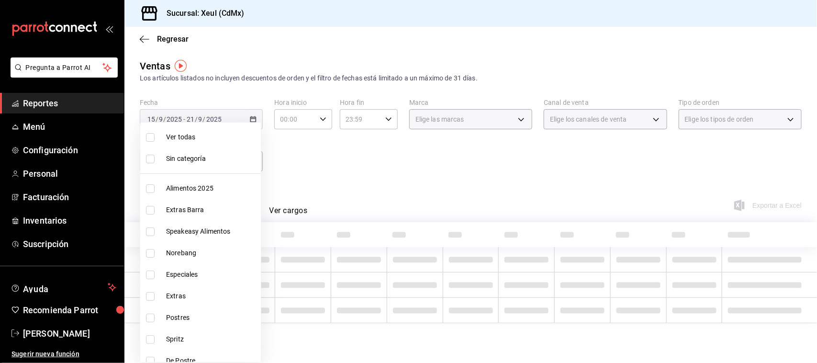
checkbox input "false"
click at [155, 139] on label at bounding box center [152, 137] width 12 height 9
click at [155, 139] on input "checkbox" at bounding box center [150, 137] width 9 height 9
click at [149, 139] on input "checkbox" at bounding box center [150, 137] width 9 height 9
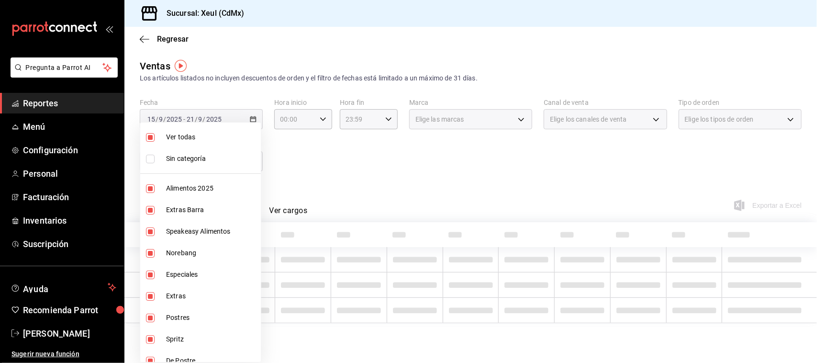
click at [149, 139] on input "checkbox" at bounding box center [150, 137] width 9 height 9
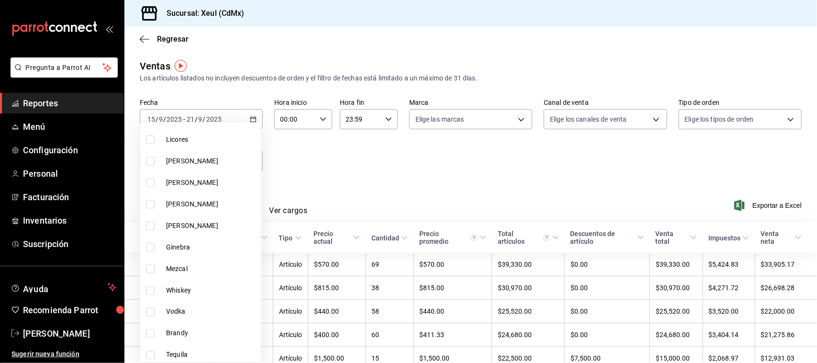
scroll to position [698, 0]
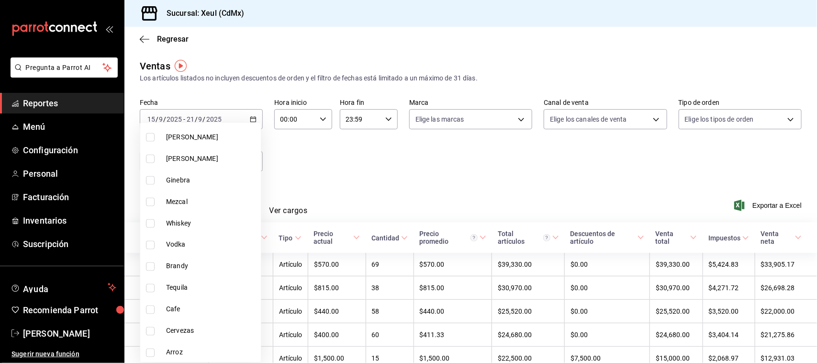
click at [149, 331] on input "checkbox" at bounding box center [150, 331] width 9 height 9
click at [535, 192] on div at bounding box center [408, 181] width 817 height 363
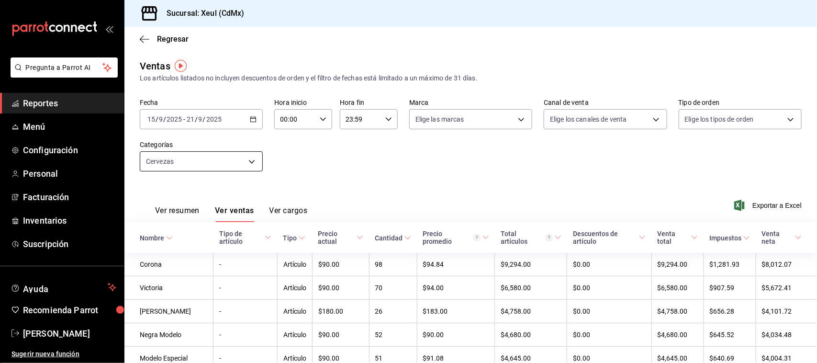
click at [226, 156] on body "Pregunta a Parrot AI Reportes Menú Configuración Personal Facturación Inventari…" at bounding box center [408, 181] width 817 height 363
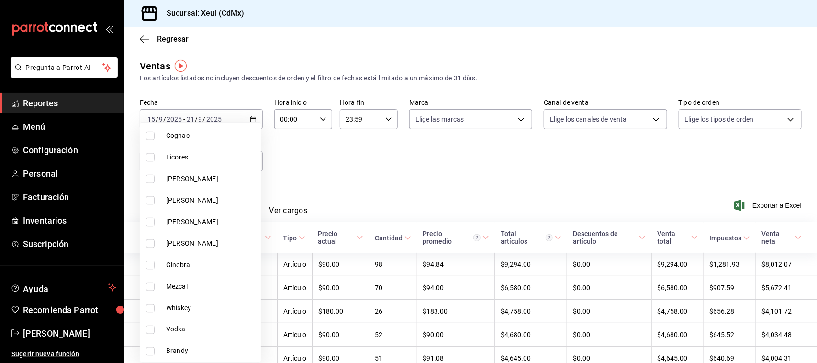
scroll to position [698, 0]
click at [151, 334] on input "checkbox" at bounding box center [150, 331] width 9 height 9
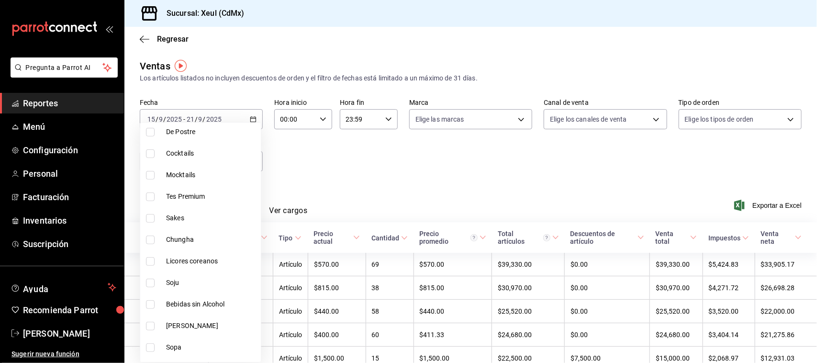
scroll to position [257, 0]
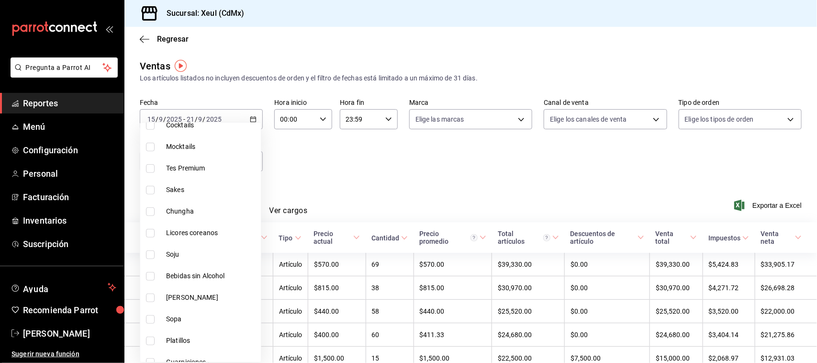
click at [147, 277] on input "checkbox" at bounding box center [150, 276] width 9 height 9
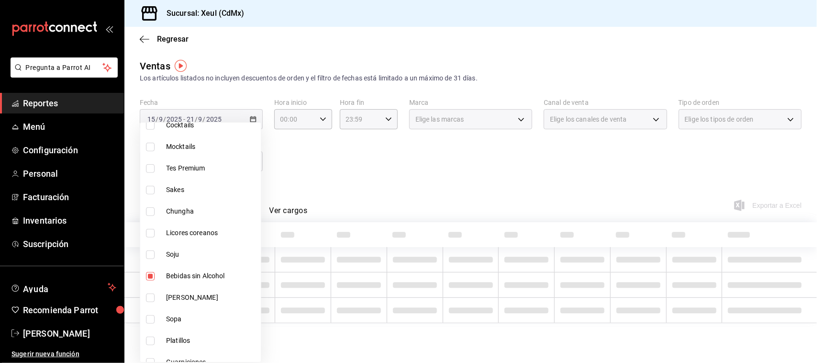
click at [477, 182] on div at bounding box center [408, 181] width 817 height 363
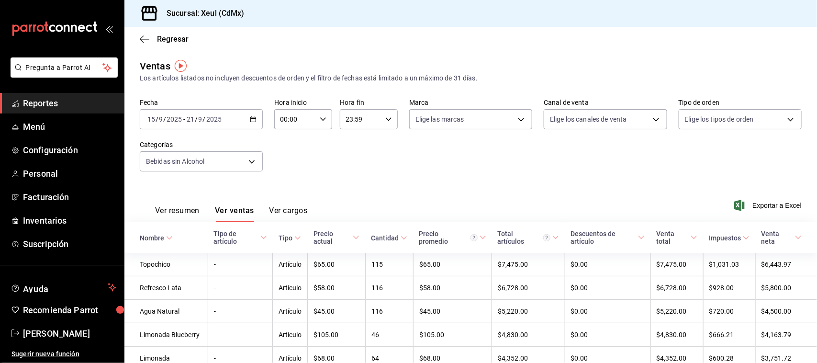
drag, startPoint x: 807, startPoint y: 136, endPoint x: 814, endPoint y: 107, distance: 29.7
click at [814, 107] on div "Regresar Ventas Los artículos listados no incluyen descuentos de orden y el fil…" at bounding box center [470, 195] width 693 height 336
click at [226, 163] on body "Pregunta a Parrot AI Reportes Menú Configuración Personal Facturación Inventari…" at bounding box center [408, 181] width 817 height 363
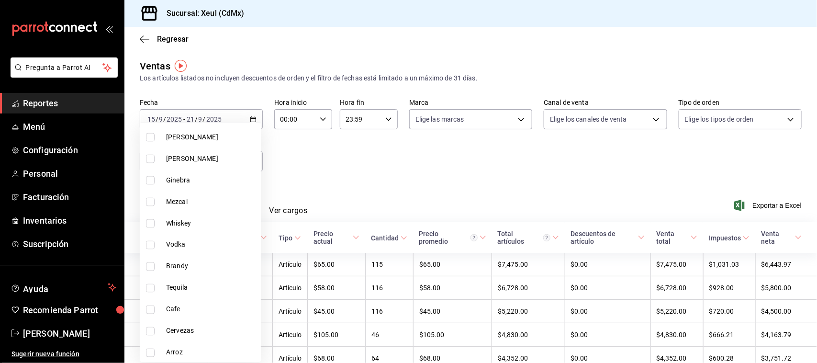
scroll to position [267, 0]
click at [149, 264] on input "checkbox" at bounding box center [150, 266] width 9 height 9
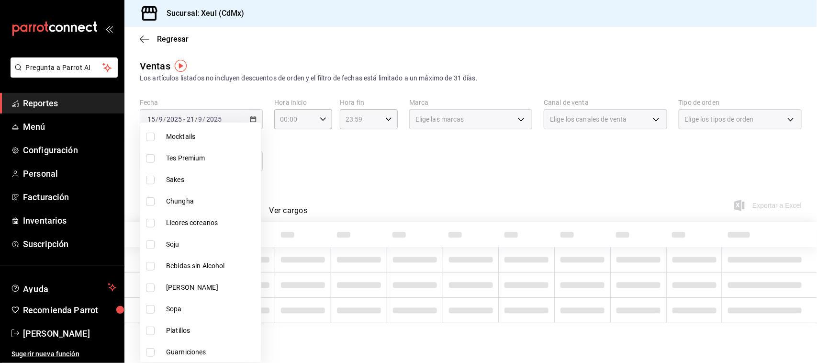
click at [150, 288] on input "checkbox" at bounding box center [150, 287] width 9 height 9
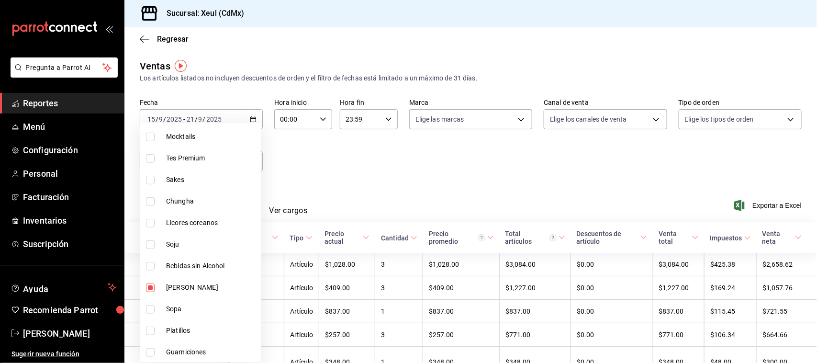
click at [461, 176] on div at bounding box center [408, 181] width 817 height 363
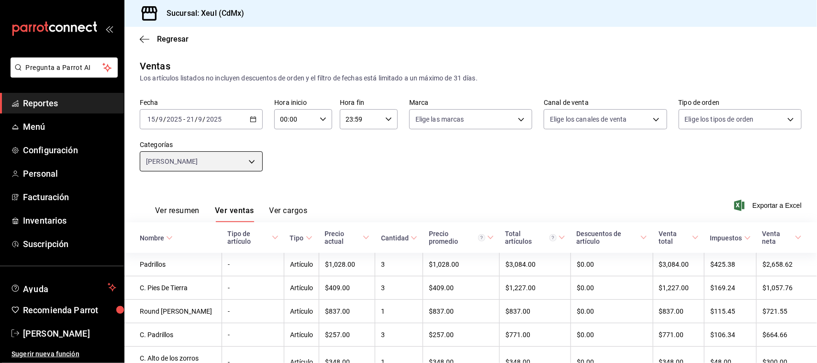
scroll to position [55, 0]
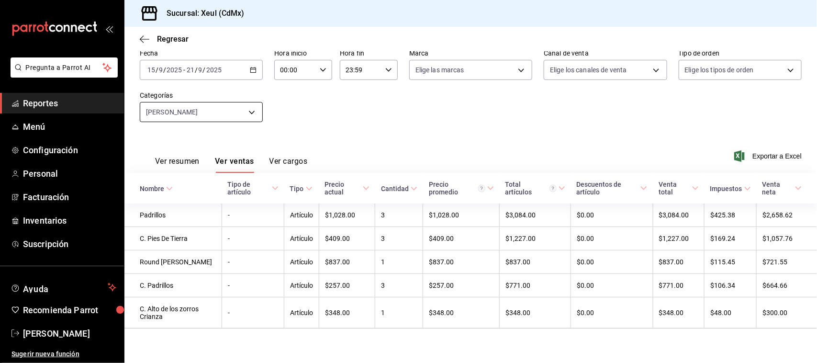
click at [249, 99] on body "Pregunta a Parrot AI Reportes Menú Configuración Personal Facturación Inventari…" at bounding box center [408, 181] width 817 height 363
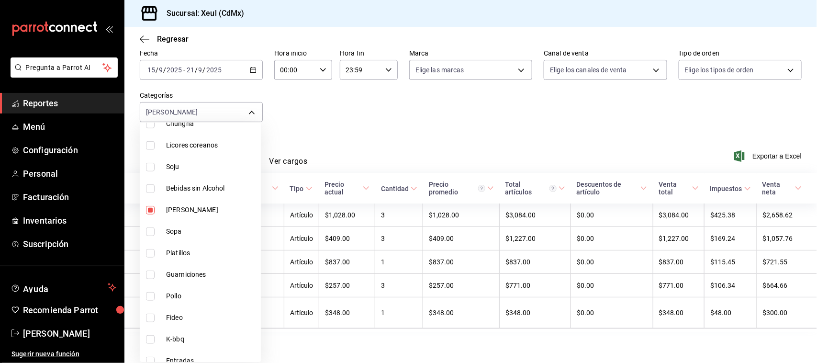
scroll to position [334, 0]
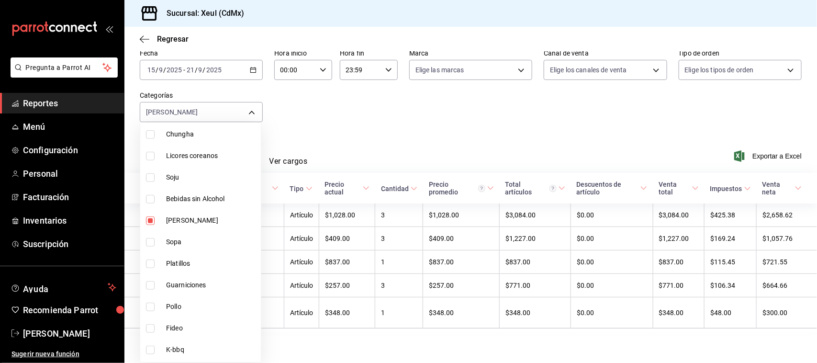
click at [150, 217] on input "checkbox" at bounding box center [150, 220] width 9 height 9
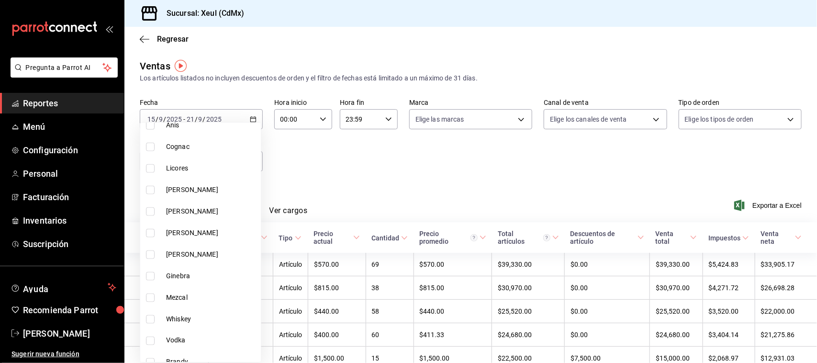
scroll to position [582, 0]
click at [149, 227] on input "checkbox" at bounding box center [150, 231] width 9 height 9
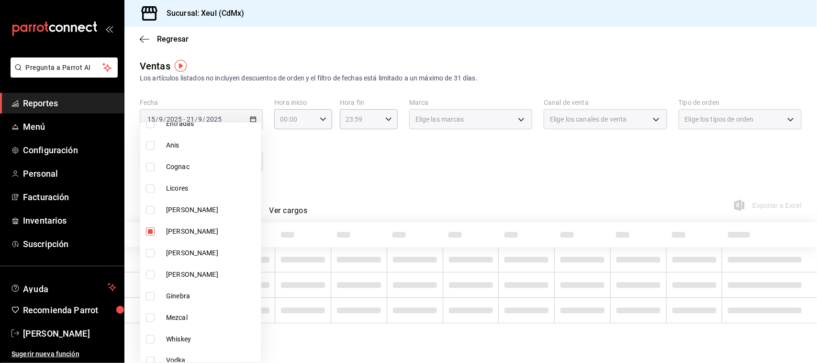
click at [398, 198] on div at bounding box center [408, 181] width 817 height 363
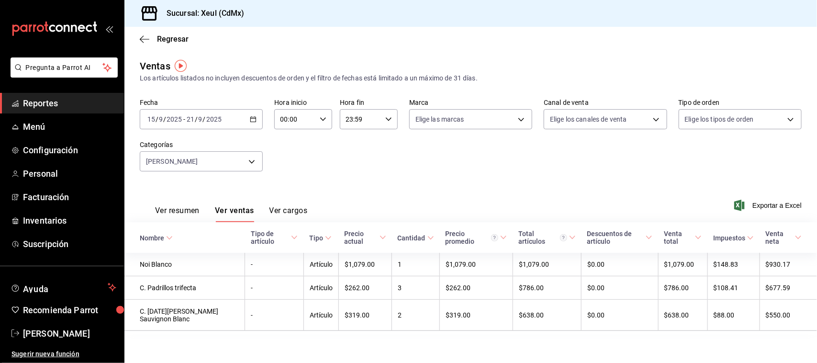
scroll to position [6, 0]
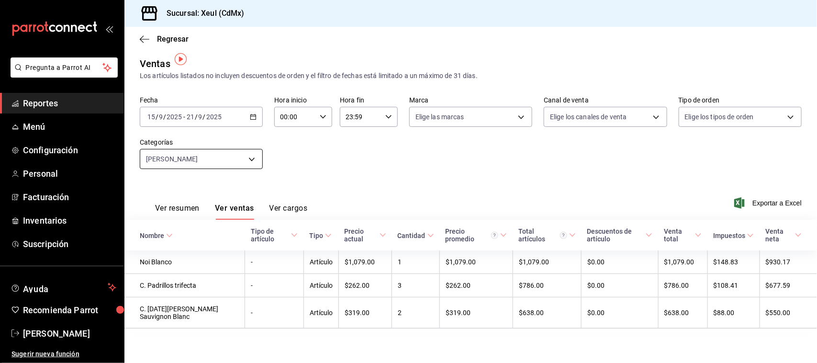
click at [229, 159] on body "Pregunta a Parrot AI Reportes Menú Configuración Personal Facturación Inventari…" at bounding box center [408, 181] width 817 height 363
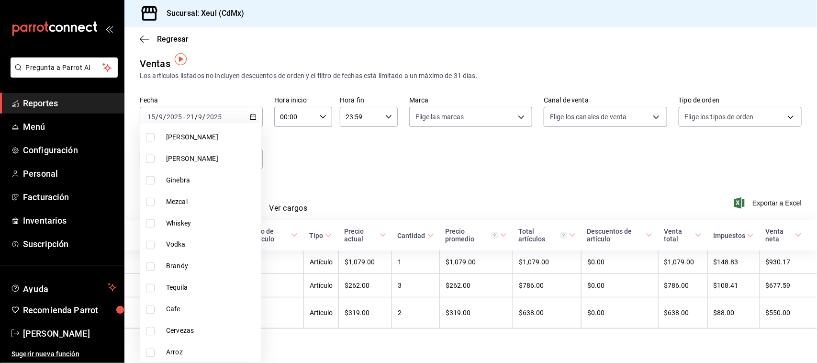
scroll to position [556, 0]
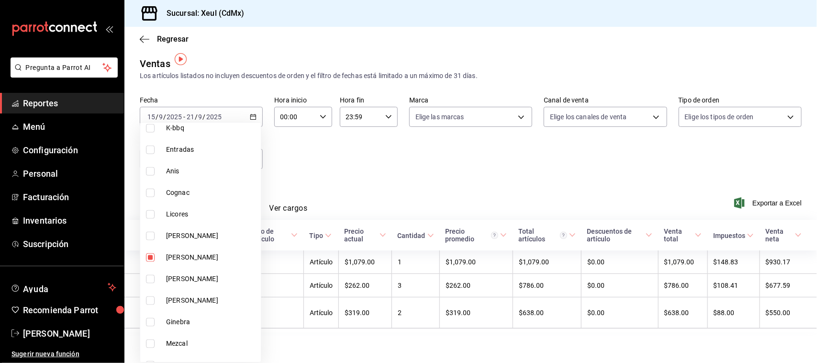
click at [147, 255] on input "checkbox" at bounding box center [150, 257] width 9 height 9
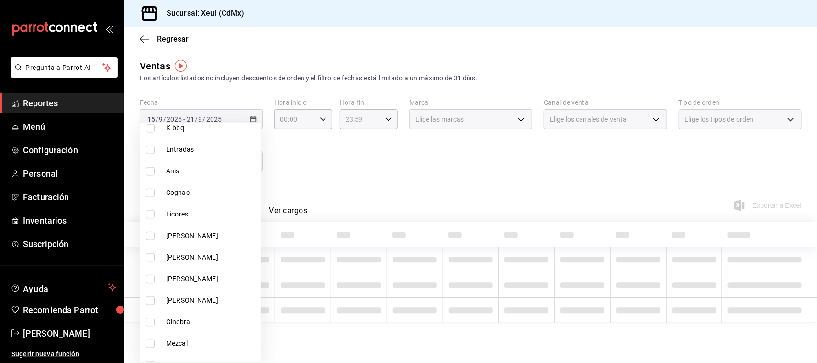
click at [155, 296] on label at bounding box center [152, 300] width 12 height 9
click at [155, 296] on input "checkbox" at bounding box center [150, 300] width 9 height 9
click at [154, 302] on input "checkbox" at bounding box center [150, 300] width 9 height 9
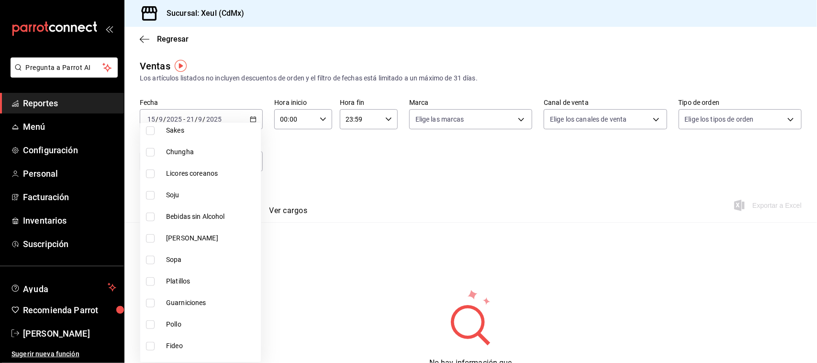
scroll to position [273, 0]
click at [147, 173] on input "checkbox" at bounding box center [150, 174] width 9 height 9
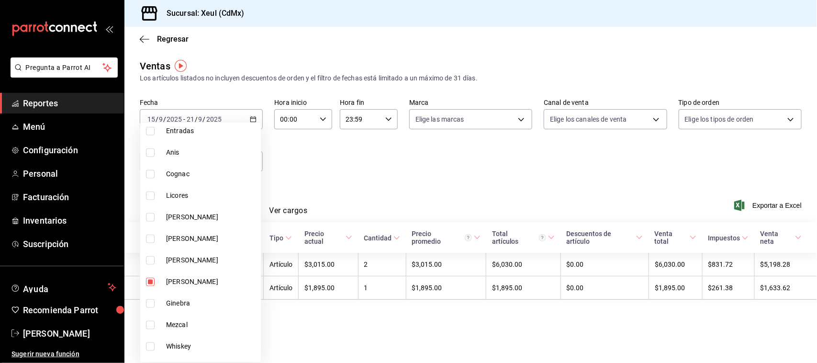
scroll to position [579, 0]
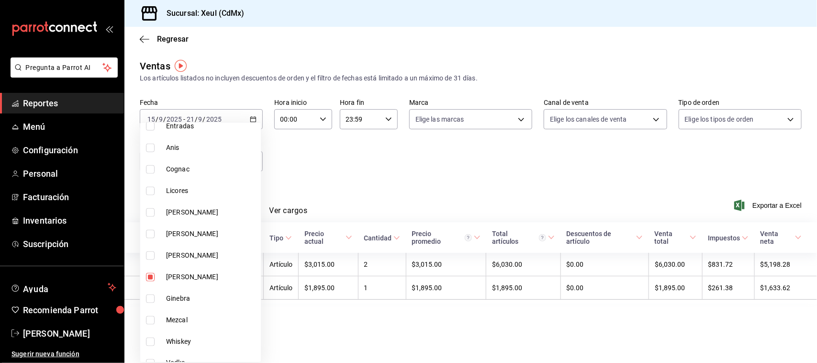
click at [154, 211] on input "checkbox" at bounding box center [150, 212] width 9 height 9
click at [443, 174] on div at bounding box center [408, 181] width 817 height 363
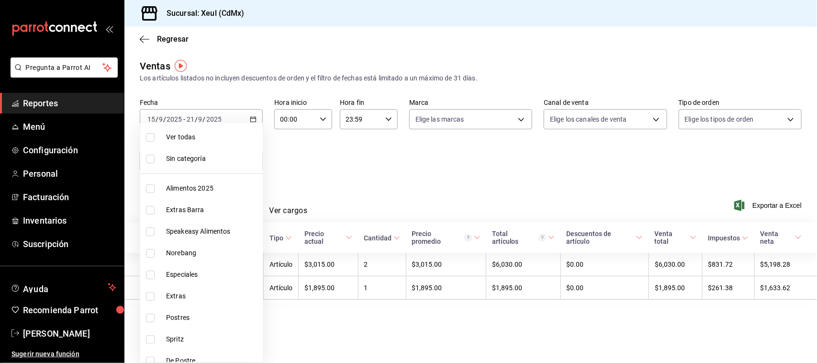
click at [249, 162] on body "Pregunta a Parrot AI Reportes Menú Configuración Personal Facturación Inventari…" at bounding box center [408, 181] width 817 height 363
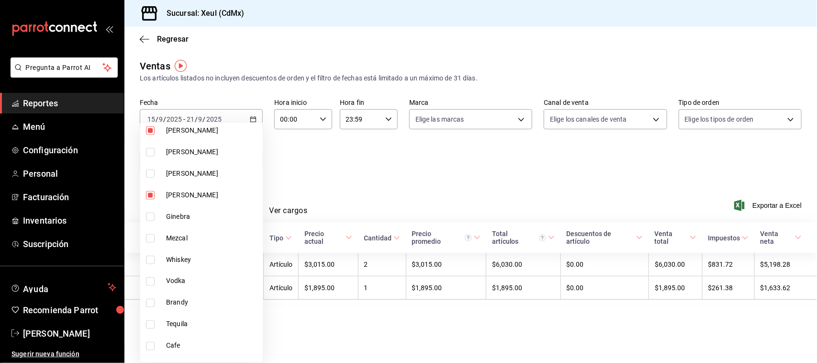
scroll to position [698, 0]
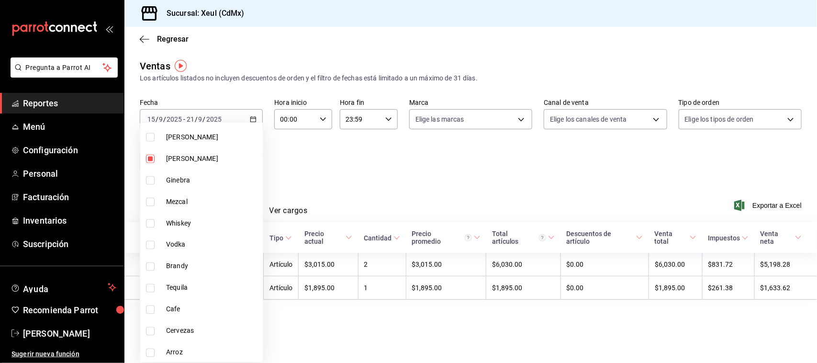
click at [359, 185] on div at bounding box center [408, 181] width 817 height 363
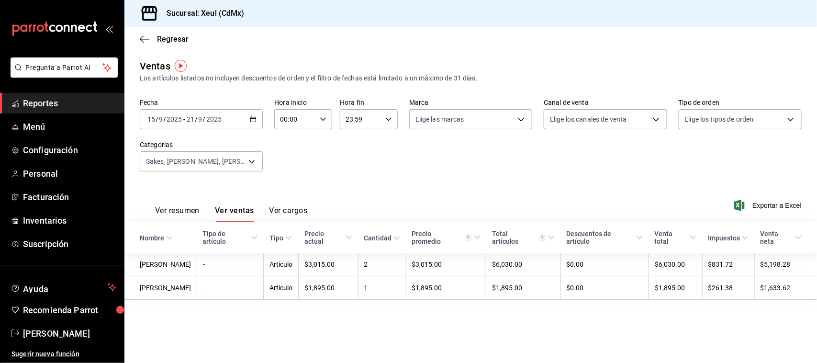
click at [359, 185] on div "Ver resumen Ver ventas Ver cargos Exportar a Excel" at bounding box center [470, 202] width 693 height 39
click at [248, 158] on body "Pregunta a Parrot AI Reportes Menú Configuración Personal Facturación Inventari…" at bounding box center [408, 181] width 817 height 363
